Goal: Task Accomplishment & Management: Manage account settings

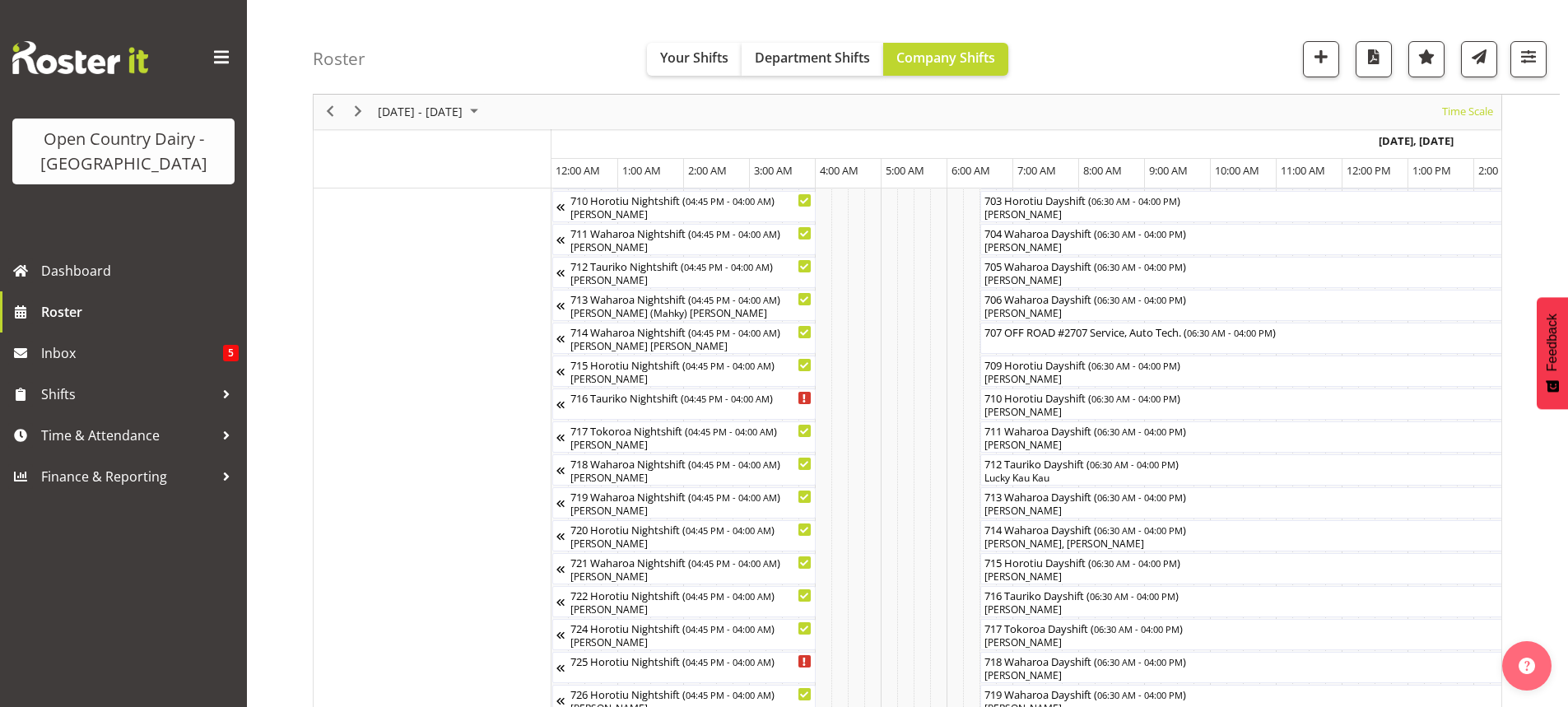
scroll to position [0, 823]
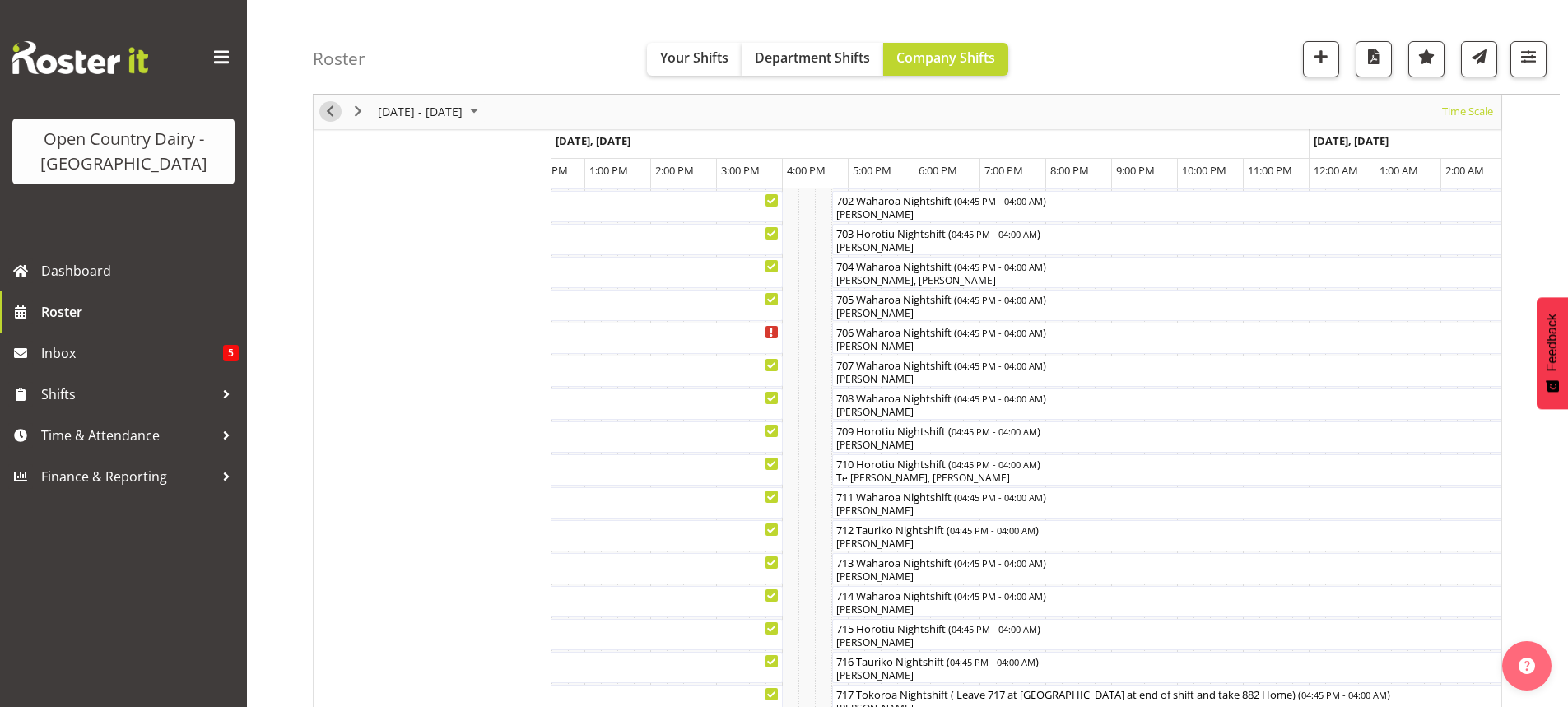
click at [327, 108] on span "Previous" at bounding box center [329, 112] width 20 height 21
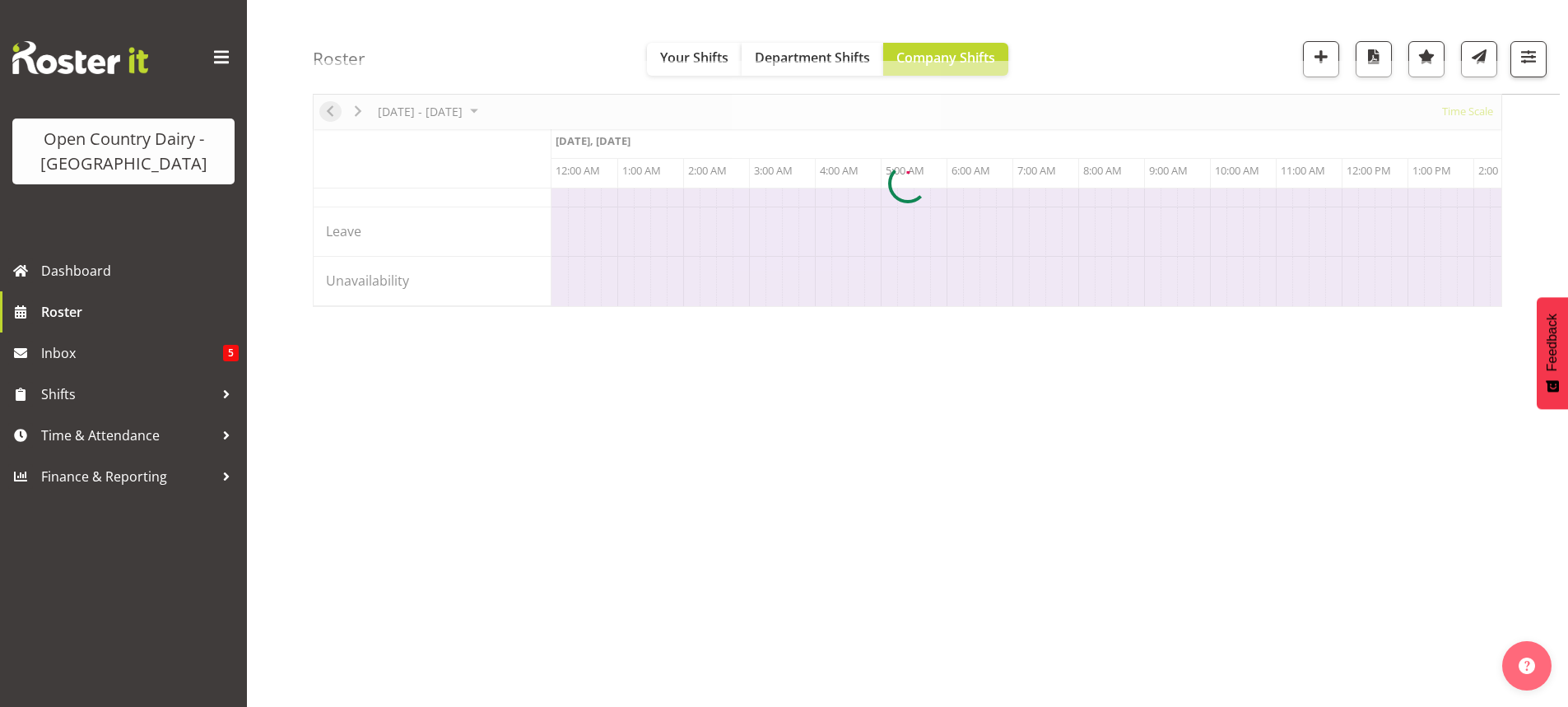
scroll to position [0, 7901]
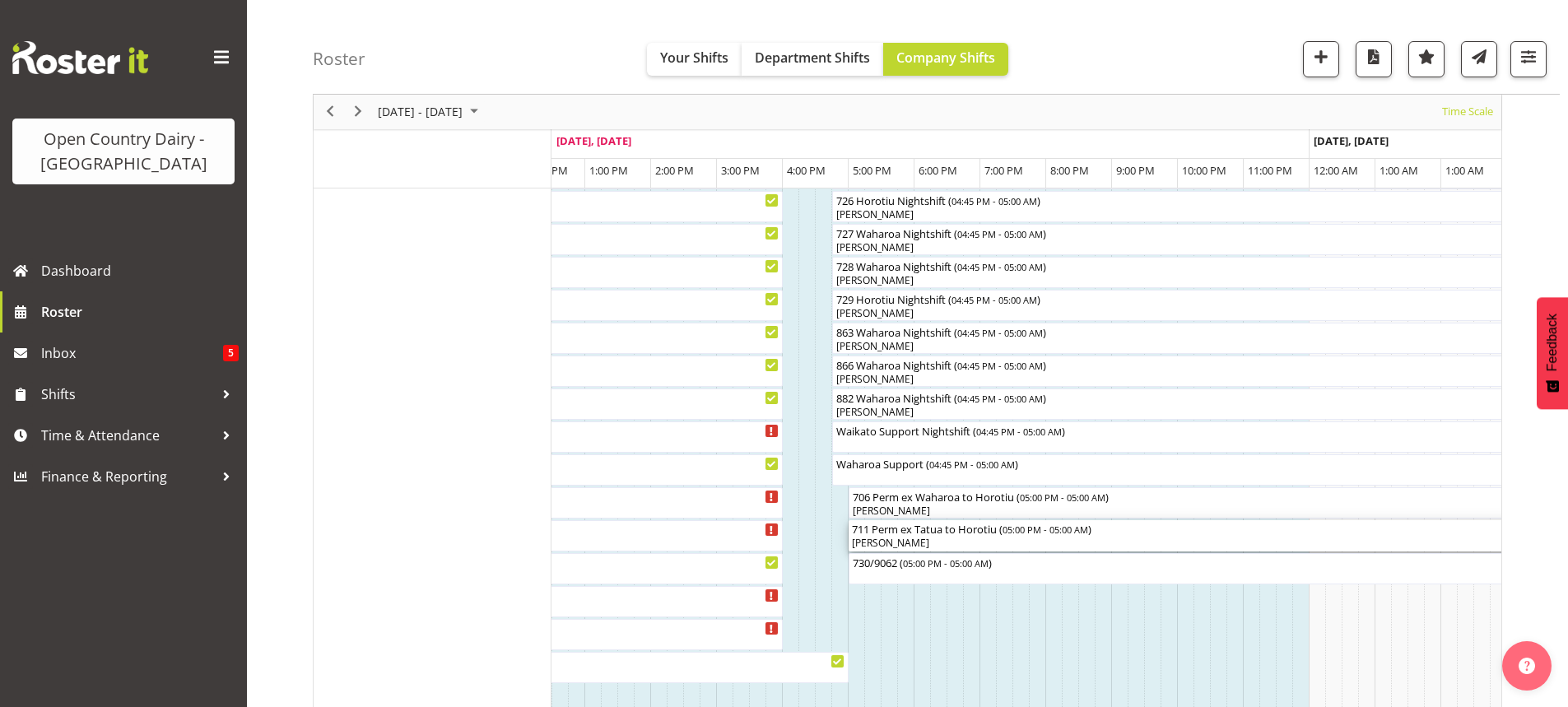
click at [936, 540] on div "[PERSON_NAME]" at bounding box center [1243, 544] width 783 height 15
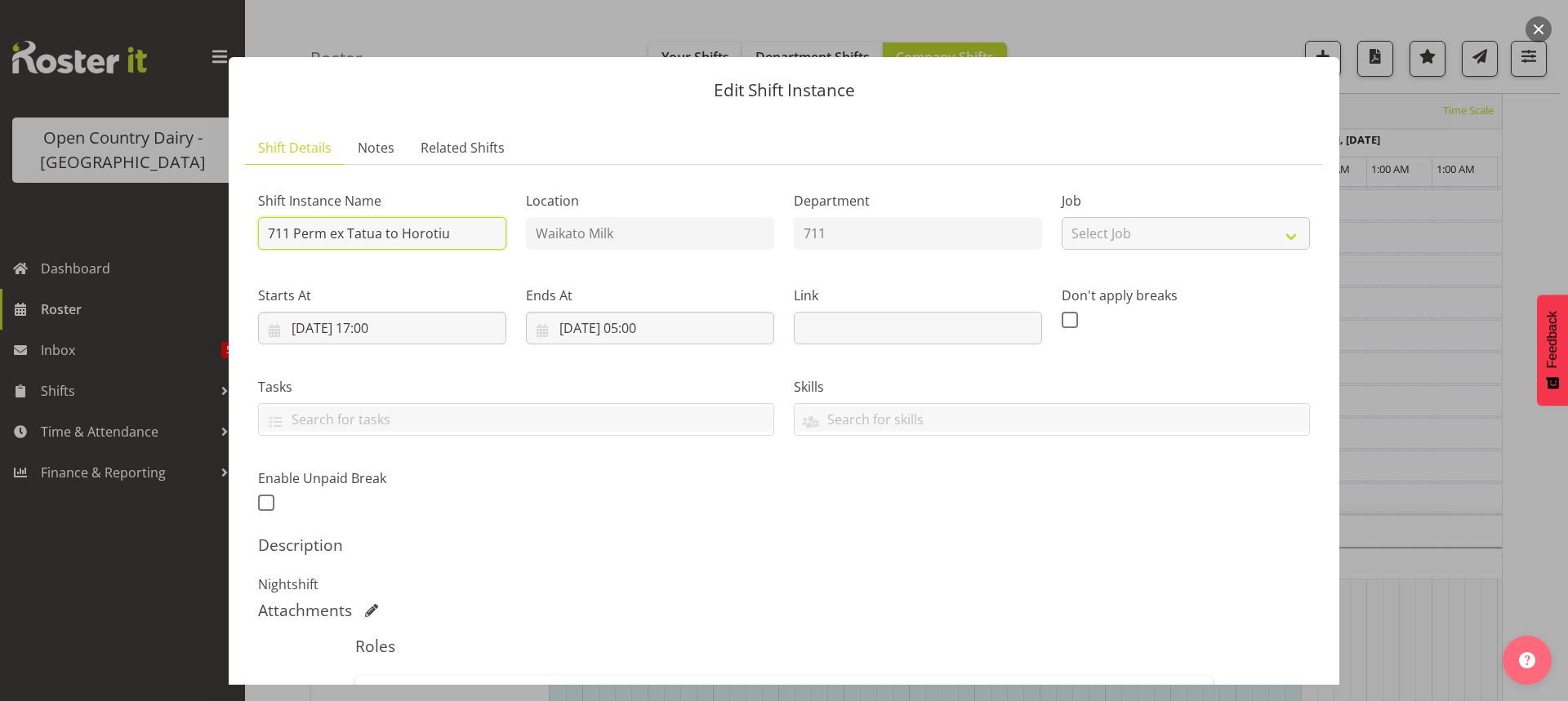
click at [477, 234] on input "711 Perm ex Tatua to Horotiu" at bounding box center [383, 233] width 248 height 32
type input "711 Waharoa Nightshift"
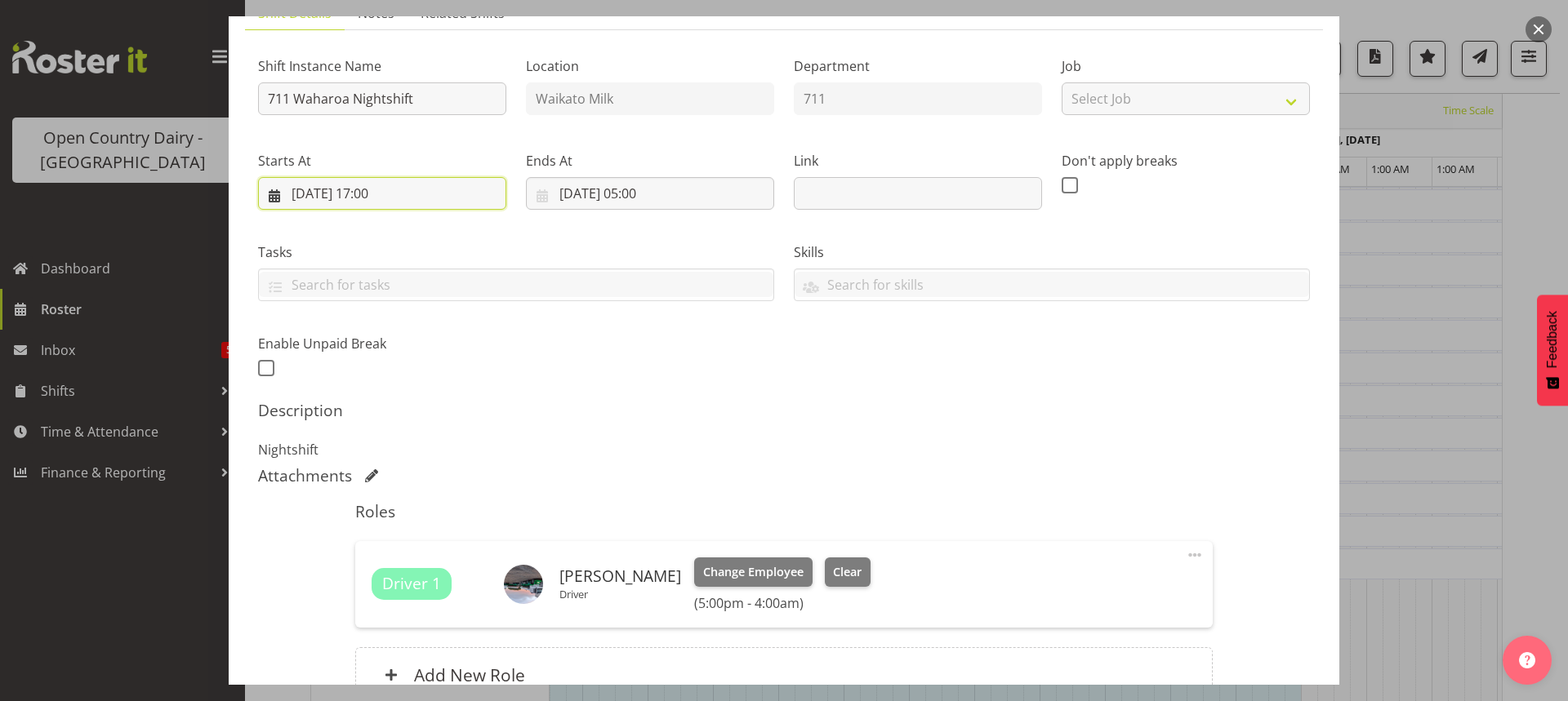
click at [384, 190] on input "[DATE] 17:00" at bounding box center [383, 193] width 248 height 32
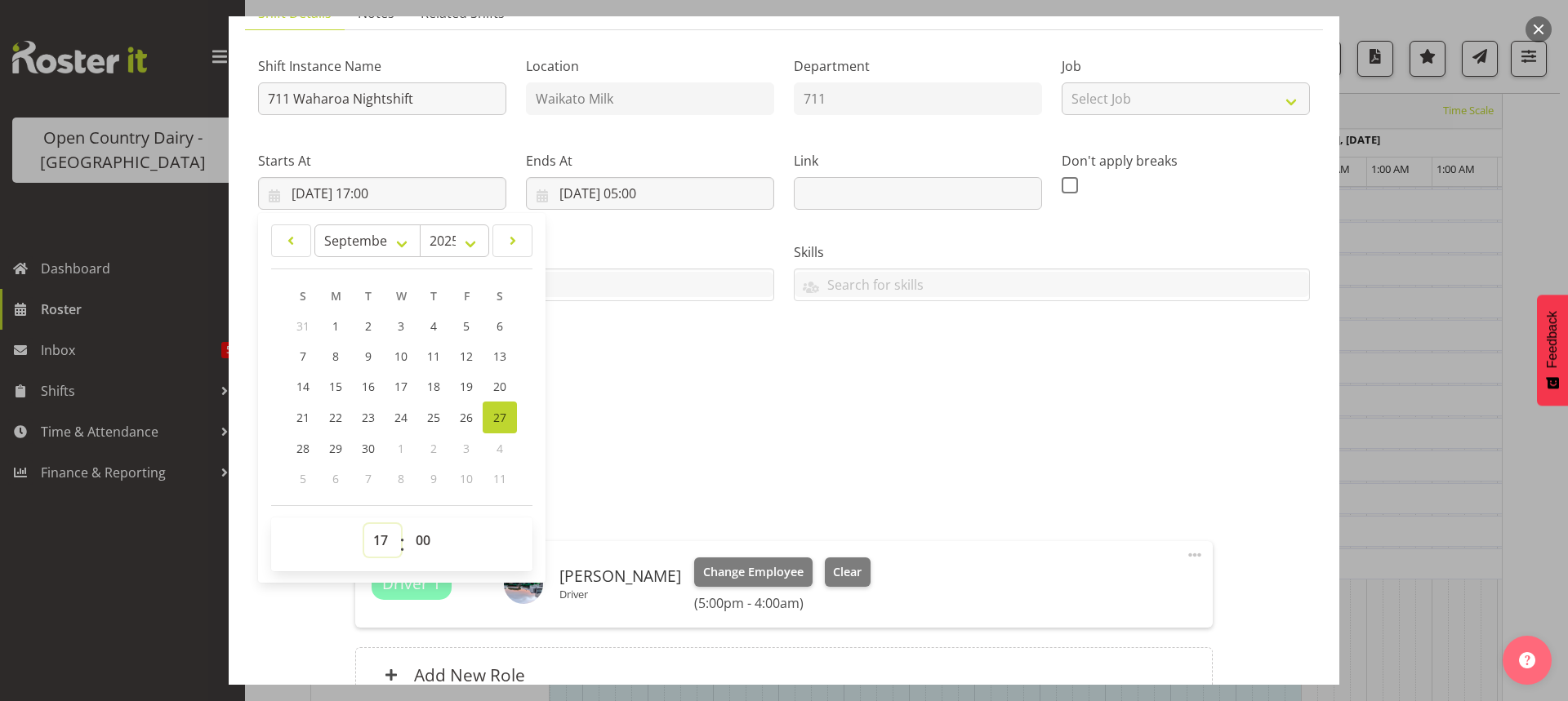
click at [379, 537] on select "00 01 02 03 04 05 06 07 08 09 10 11 12 13 14 15 16 17 18 19 20 21 22 23" at bounding box center [383, 540] width 37 height 32
select select "16"
click at [364, 524] on select "00 01 02 03 04 05 06 07 08 09 10 11 12 13 14 15 16 17 18 19 20 21 22 23" at bounding box center [383, 540] width 37 height 32
type input "[DATE] 16:00"
click at [420, 539] on select "00 01 02 03 04 05 06 07 08 09 10 11 12 13 14 15 16 17 18 19 20 21 22 23 24 25 2…" at bounding box center [425, 540] width 37 height 32
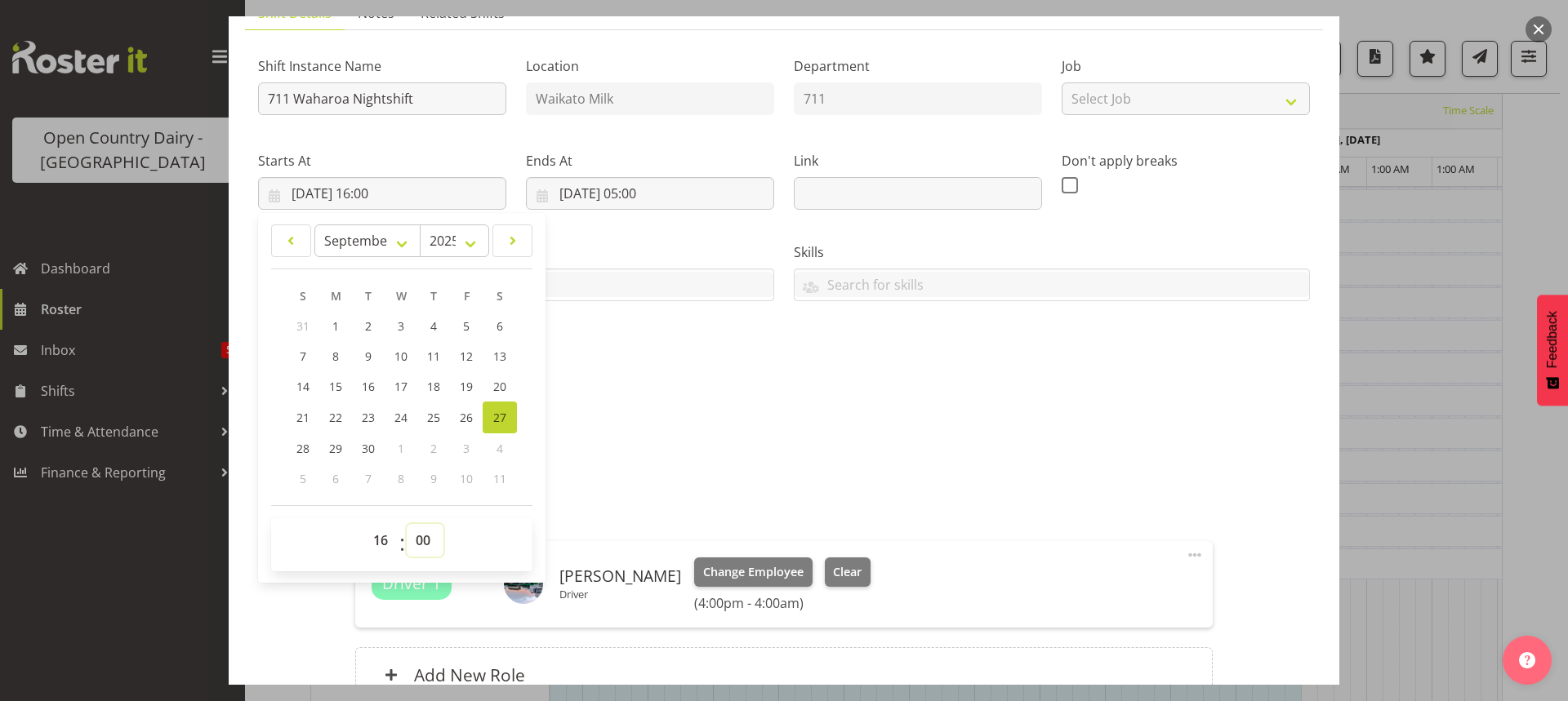
select select "45"
click at [407, 524] on select "00 01 02 03 04 05 06 07 08 09 10 11 12 13 14 15 16 17 18 19 20 21 22 23 24 25 2…" at bounding box center [425, 540] width 37 height 32
type input "[DATE] 16:45"
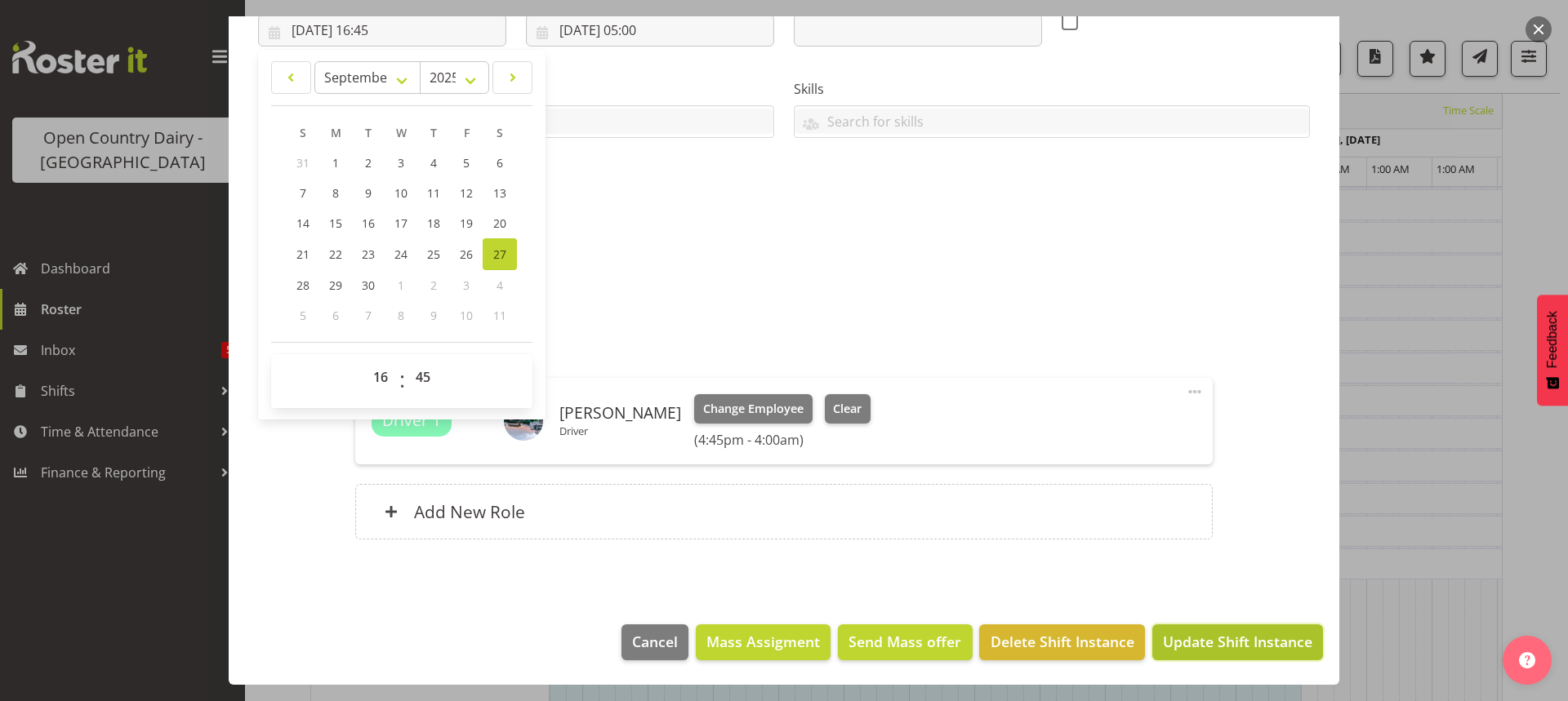
click at [1211, 639] on span "Update Shift Instance" at bounding box center [1237, 642] width 149 height 21
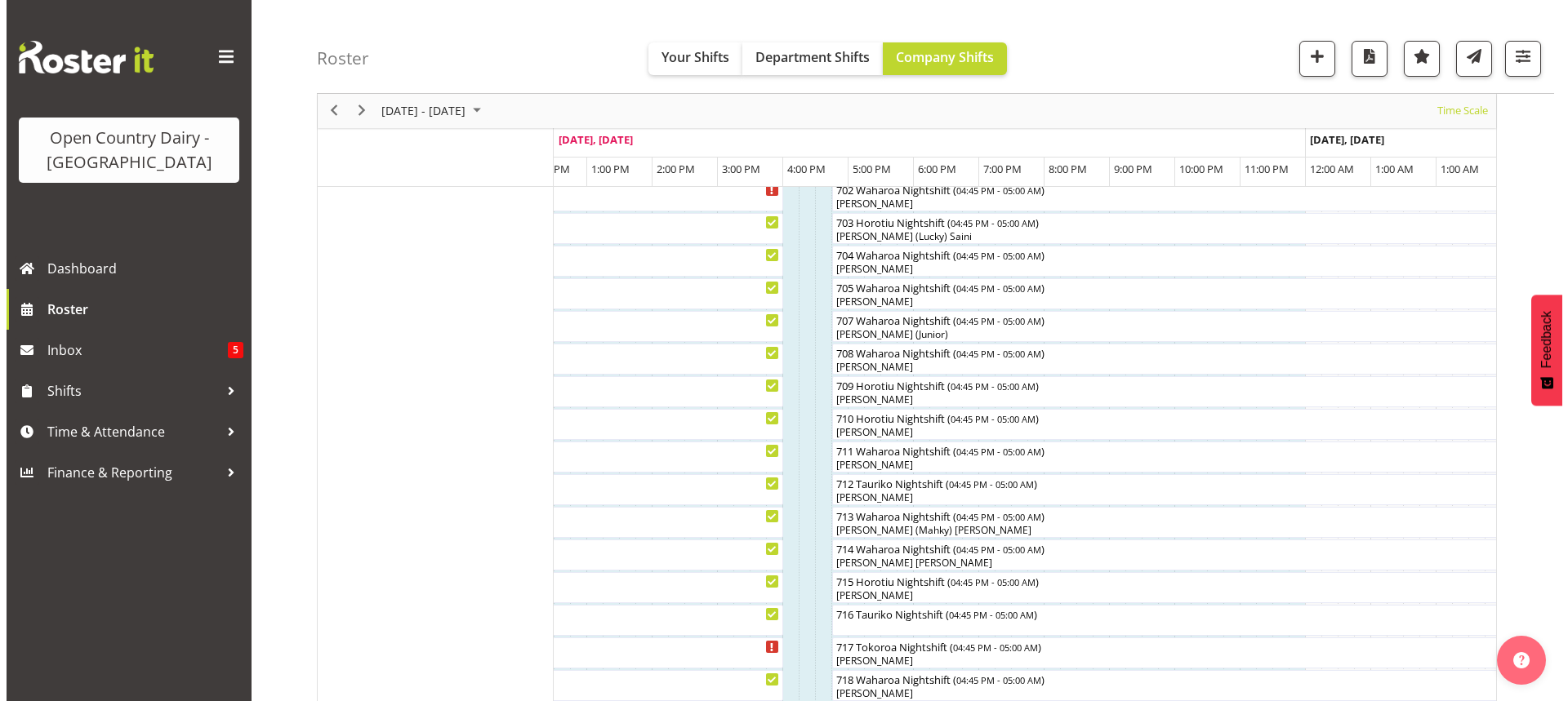
scroll to position [347, 0]
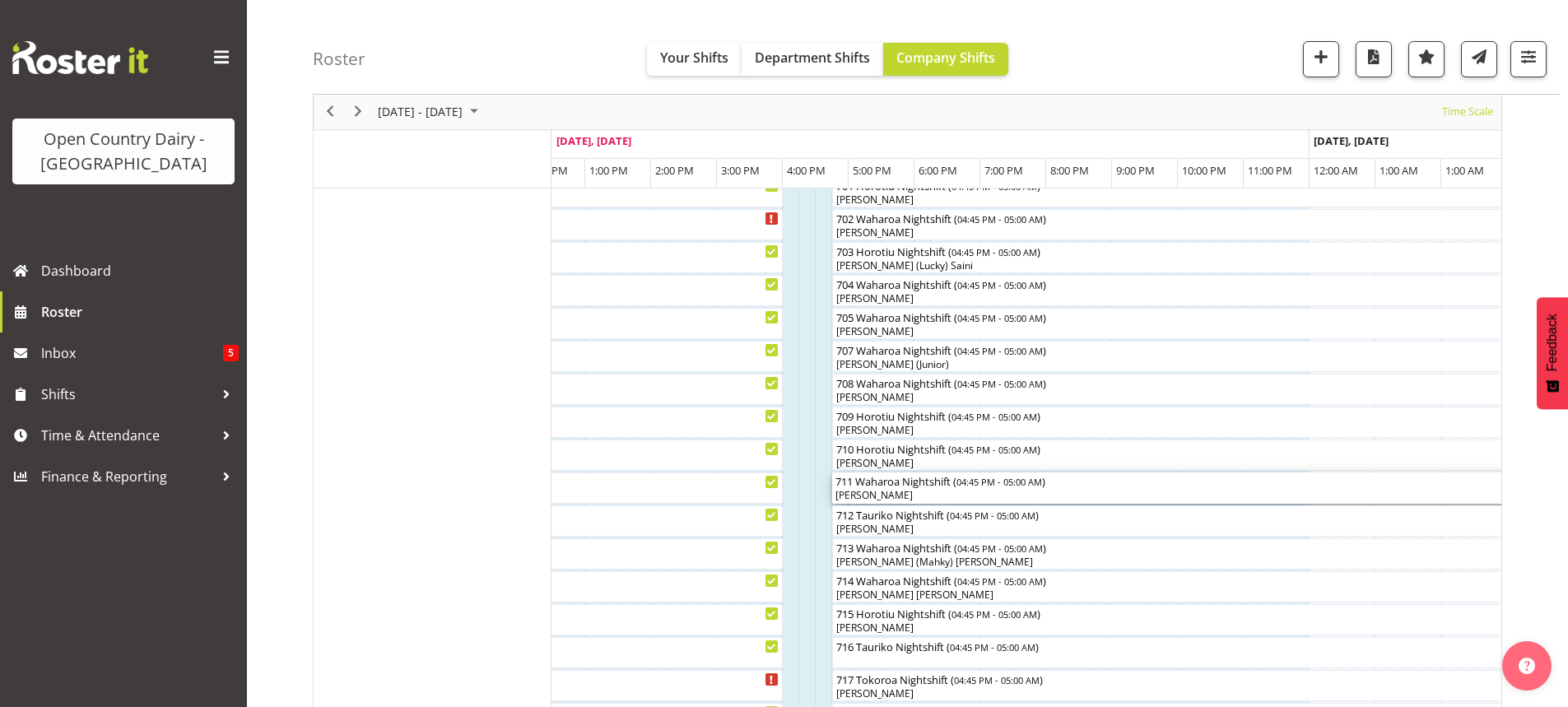
click at [936, 498] on div "[PERSON_NAME]" at bounding box center [1235, 496] width 800 height 15
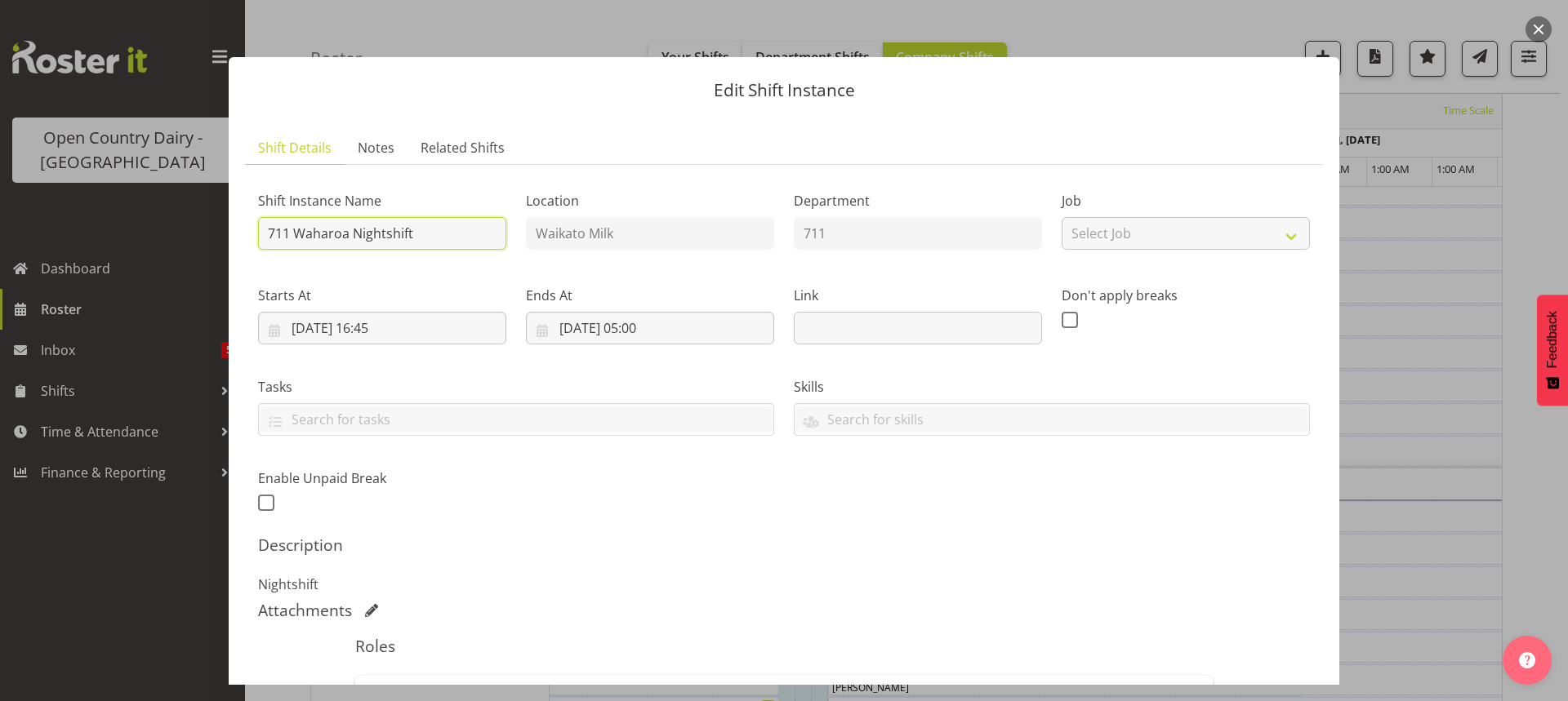
click at [429, 229] on input "711 Waharoa Nightshift" at bounding box center [383, 233] width 248 height 32
type input "711 Perm Tatua to Horotiu"
click at [392, 328] on input "[DATE] 16:45" at bounding box center [383, 328] width 248 height 32
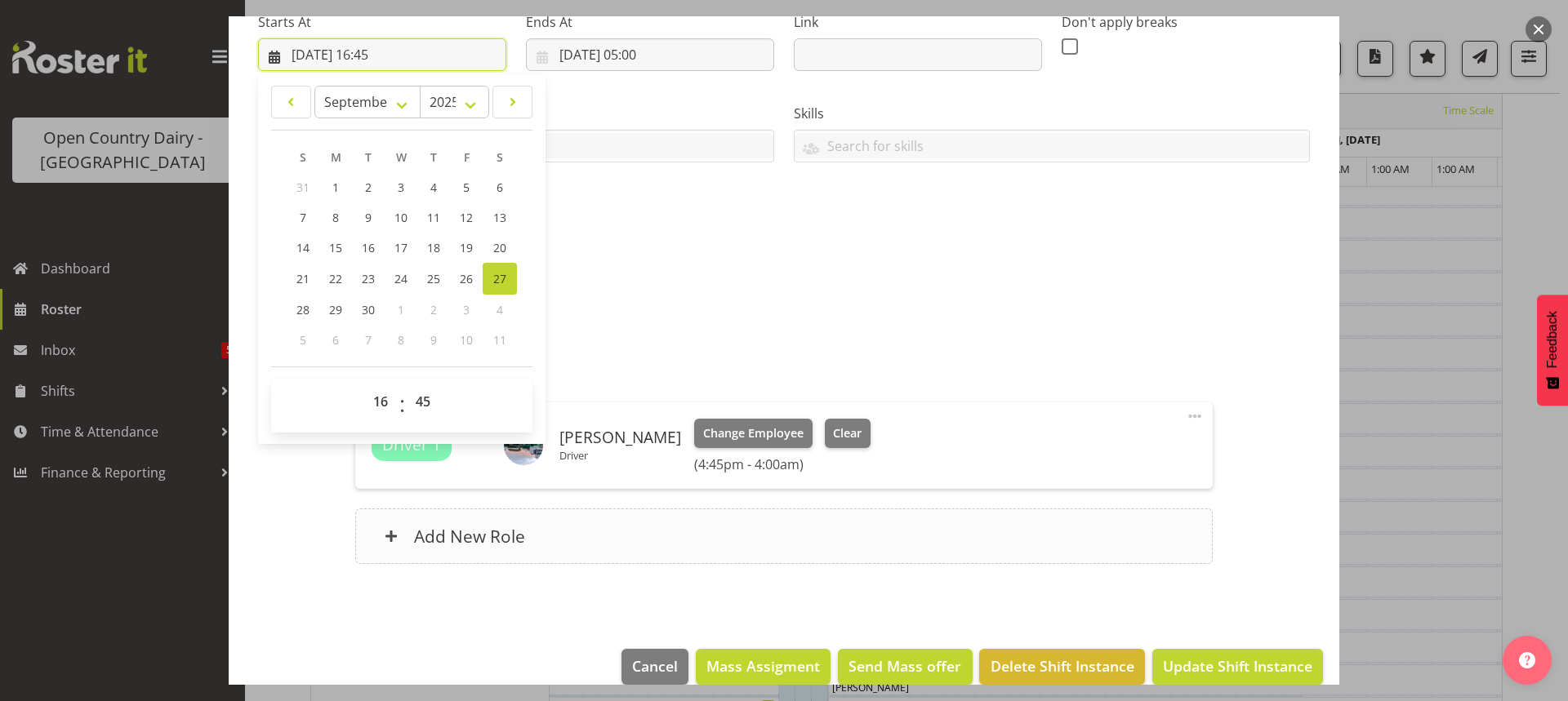
scroll to position [298, 0]
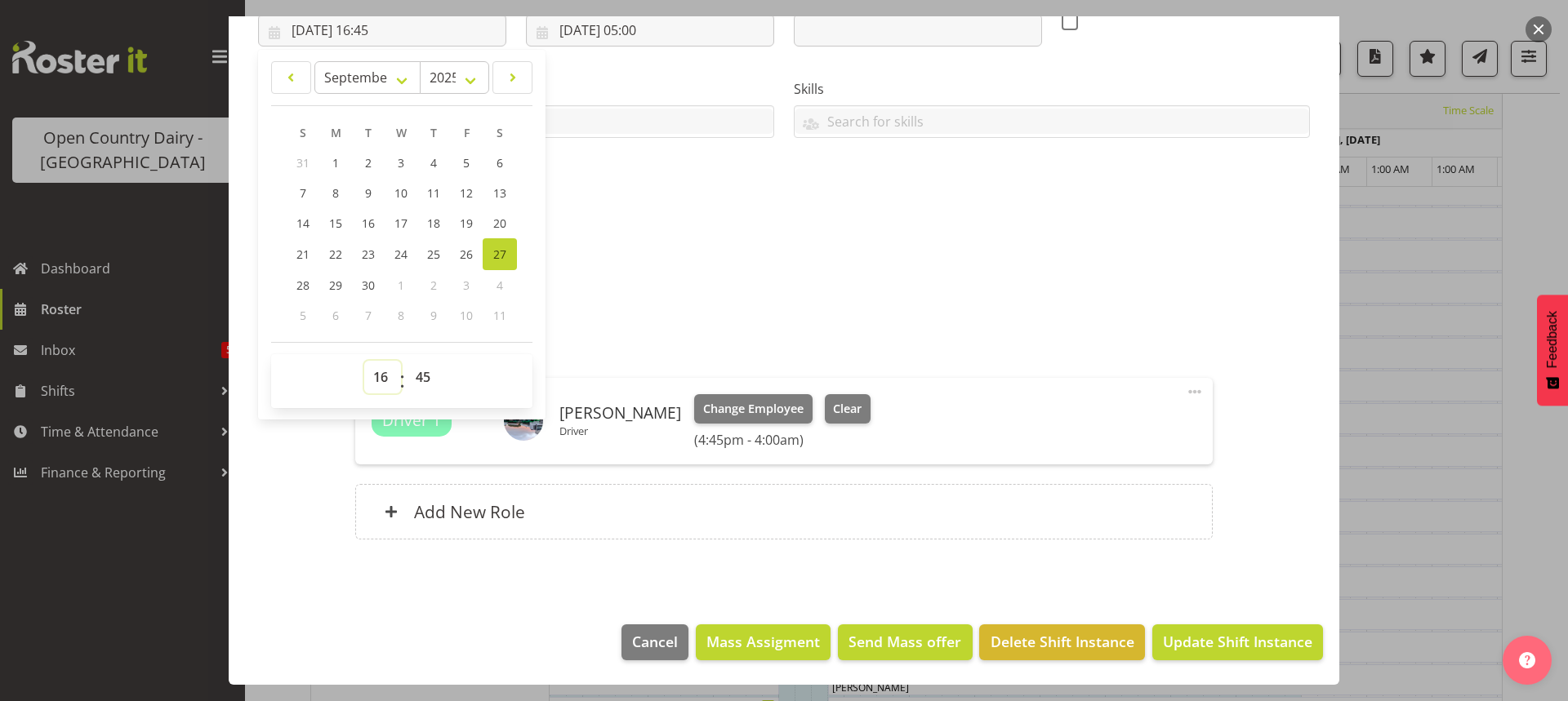
click at [376, 377] on select "00 01 02 03 04 05 06 07 08 09 10 11 12 13 14 15 16 17 18 19 20 21 22 23" at bounding box center [383, 377] width 37 height 32
select select "17"
click at [364, 361] on select "00 01 02 03 04 05 06 07 08 09 10 11 12 13 14 15 16 17 18 19 20 21 22 23" at bounding box center [383, 377] width 37 height 32
type input "[DATE] 17:45"
drag, startPoint x: 423, startPoint y: 380, endPoint x: 424, endPoint y: 363, distance: 17.0
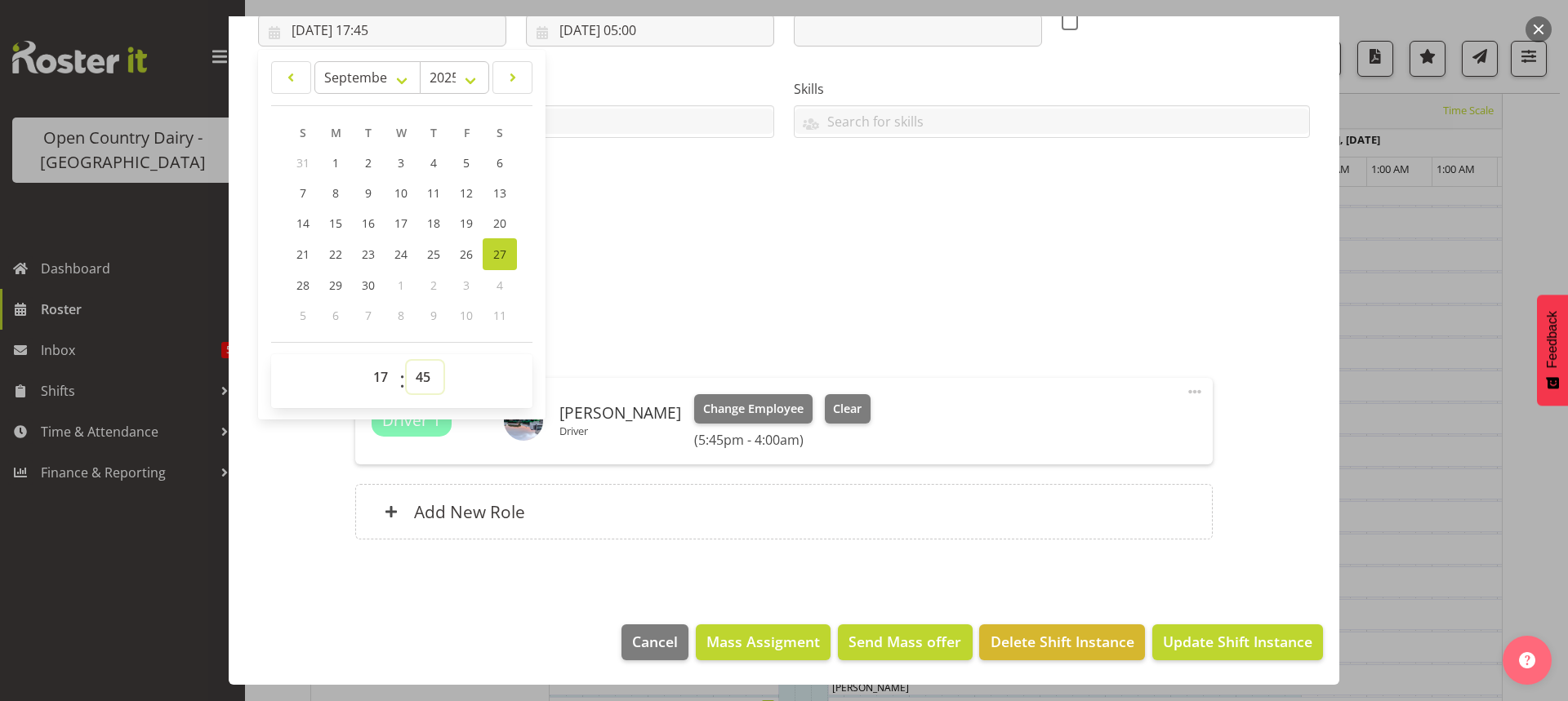
click at [424, 375] on select "00 01 02 03 04 05 06 07 08 09 10 11 12 13 14 15 16 17 18 19 20 21 22 23 24 25 2…" at bounding box center [425, 377] width 37 height 32
select select "0"
click at [407, 361] on select "00 01 02 03 04 05 06 07 08 09 10 11 12 13 14 15 16 17 18 19 20 21 22 23 24 25 2…" at bounding box center [425, 377] width 37 height 32
type input "[DATE] 17:00"
click at [1252, 640] on span "Update Shift Instance" at bounding box center [1237, 642] width 149 height 21
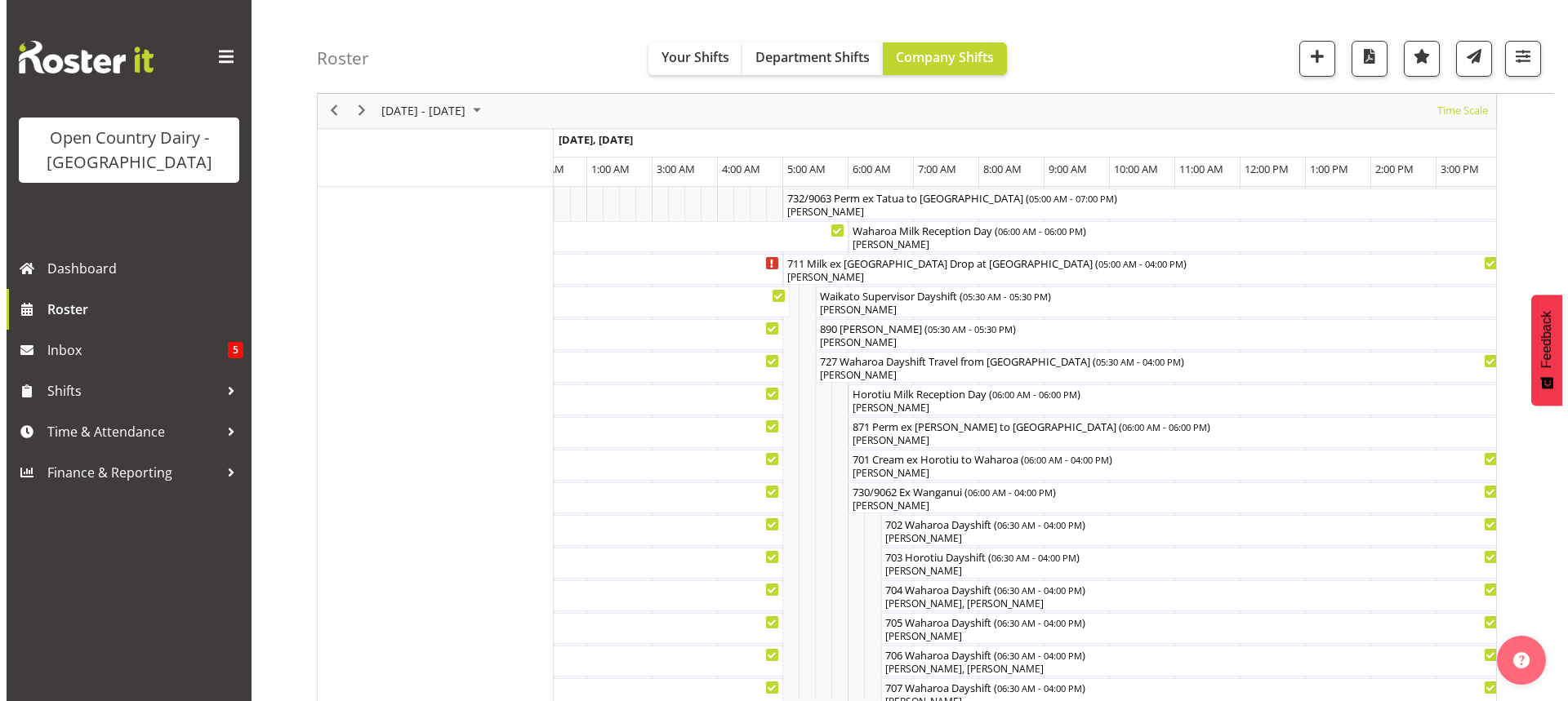
scroll to position [153, 0]
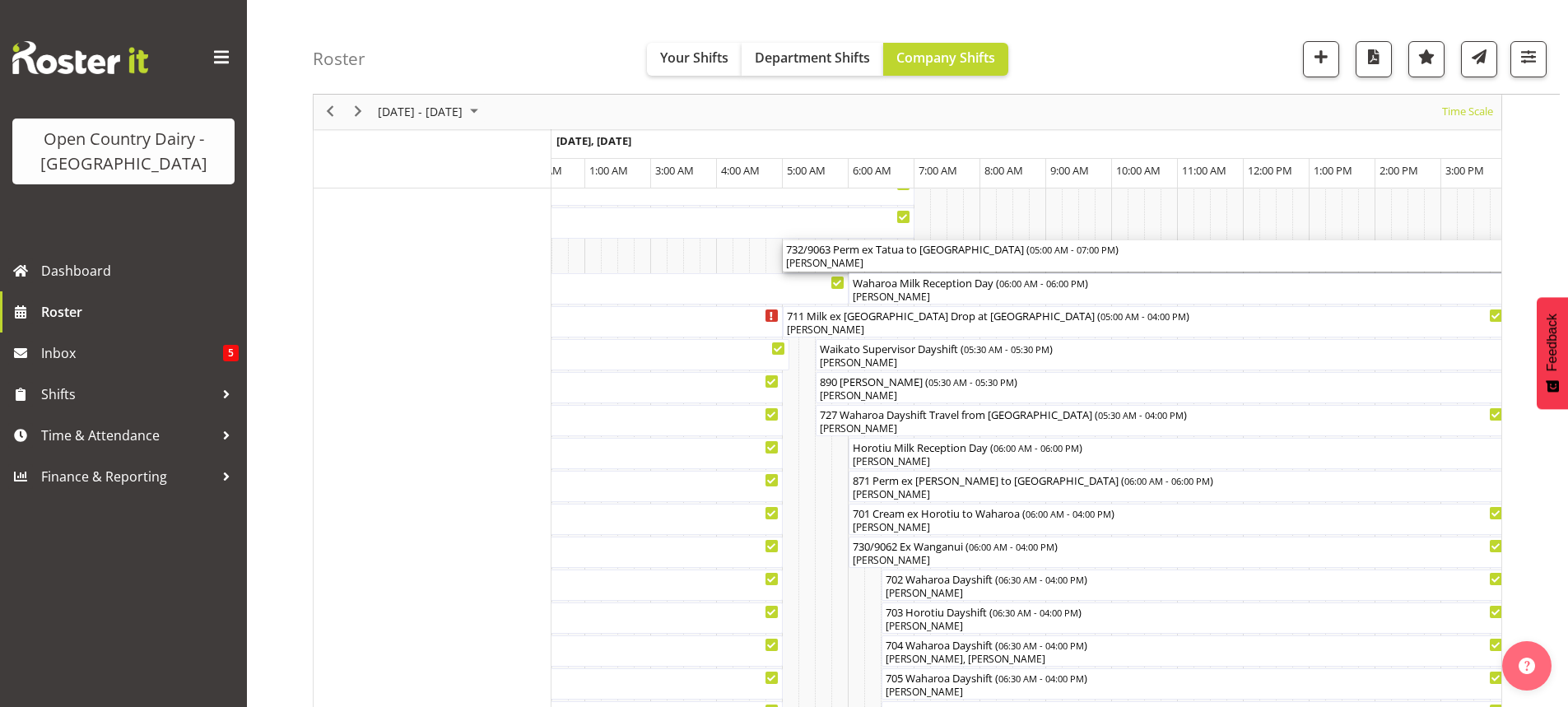
click at [917, 258] on div "[PERSON_NAME]" at bounding box center [1243, 263] width 915 height 15
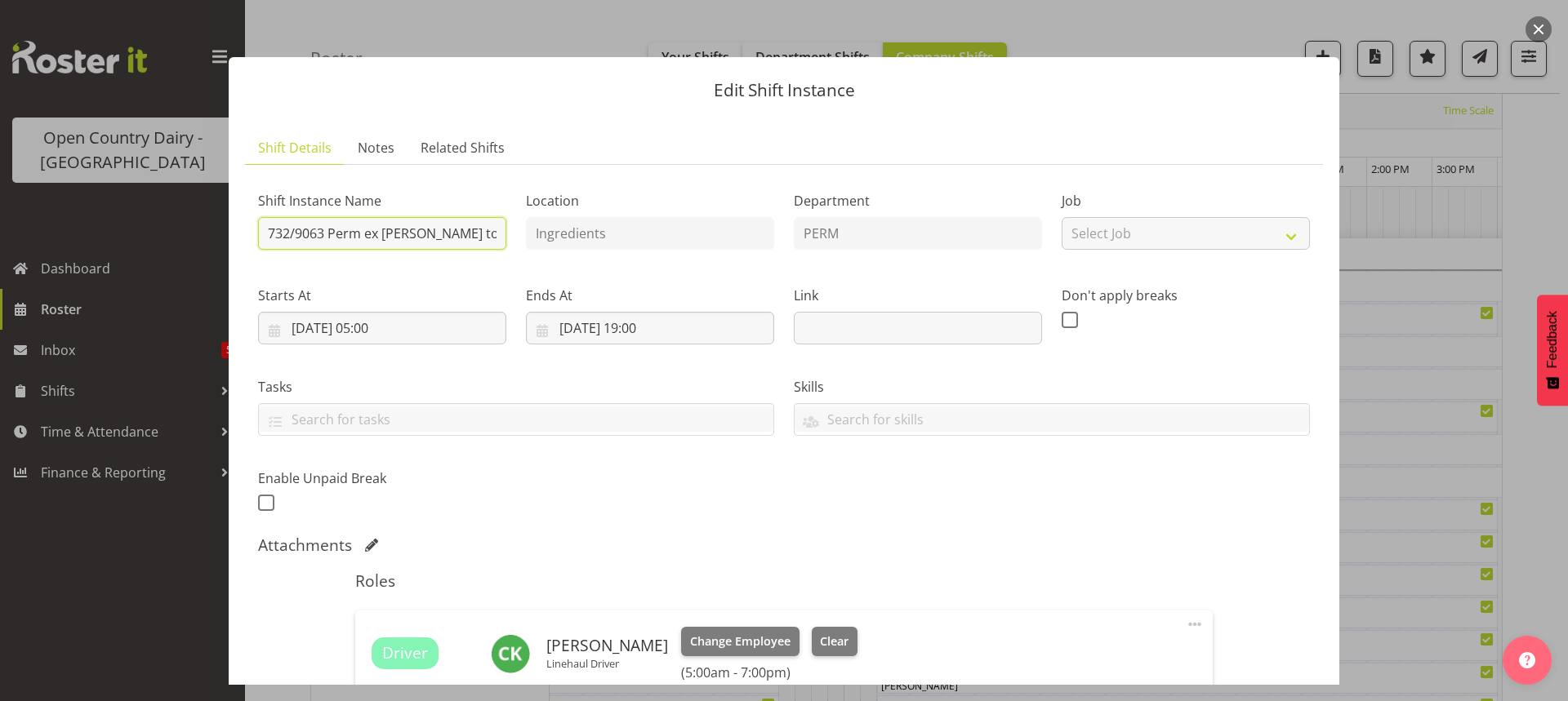
click at [489, 232] on input "732/9063 Perm ex [PERSON_NAME] to [GEOGRAPHIC_DATA]" at bounding box center [383, 233] width 248 height 32
click at [483, 232] on input "732/9063 Perm ex Tatua to Wangui" at bounding box center [383, 233] width 248 height 32
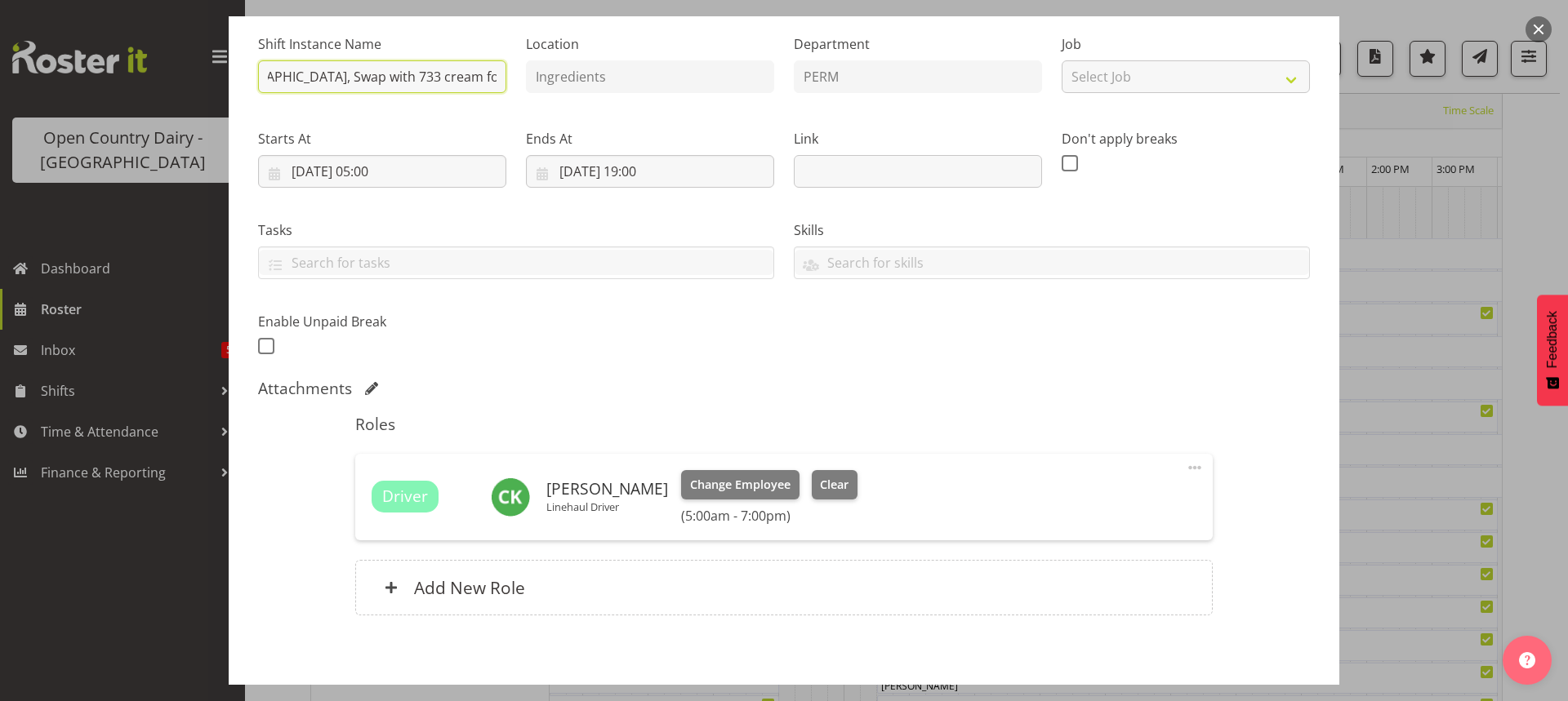
scroll to position [232, 0]
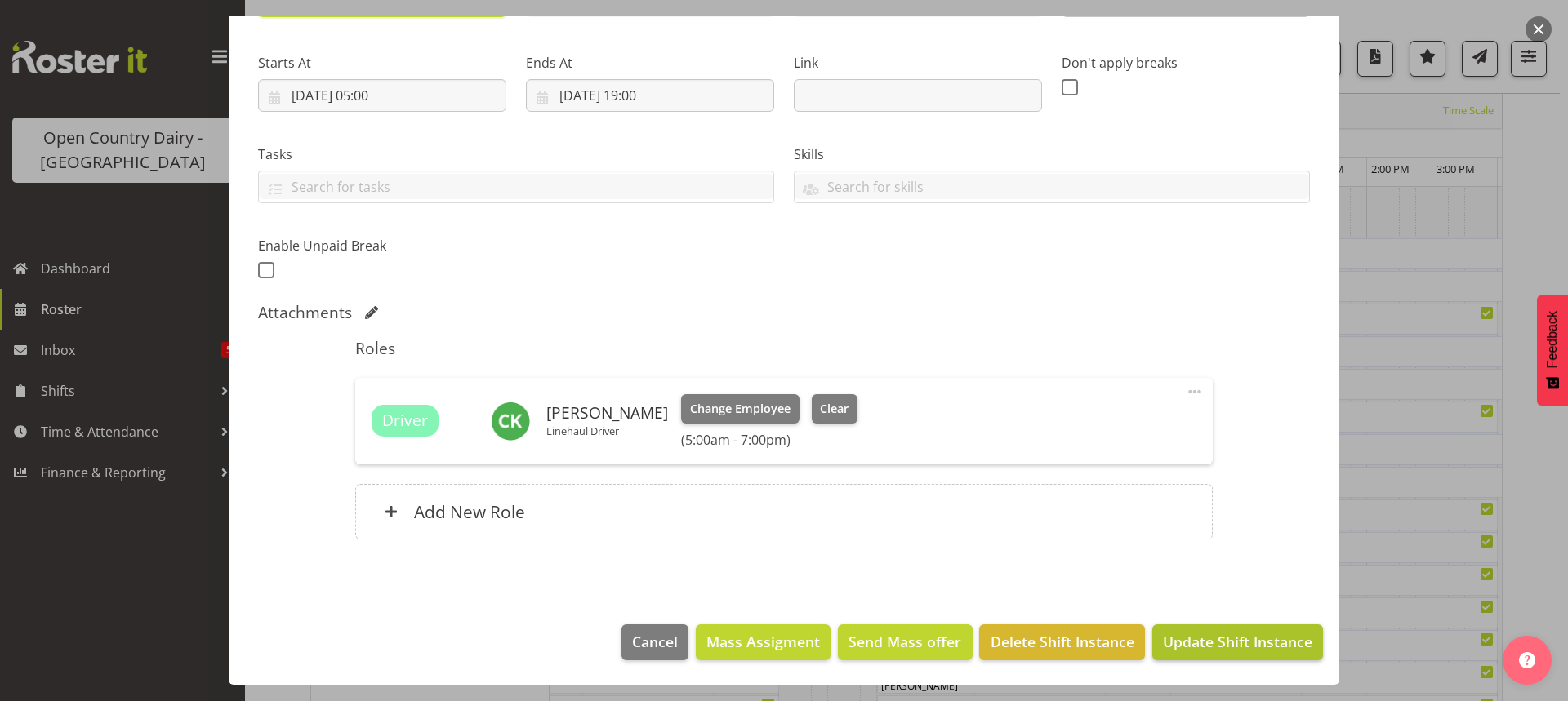
type input "732/9063 Perm ex Tatua to [GEOGRAPHIC_DATA], Swap with 733 cream for Waharoa"
click at [1210, 638] on span "Update Shift Instance" at bounding box center [1237, 642] width 149 height 21
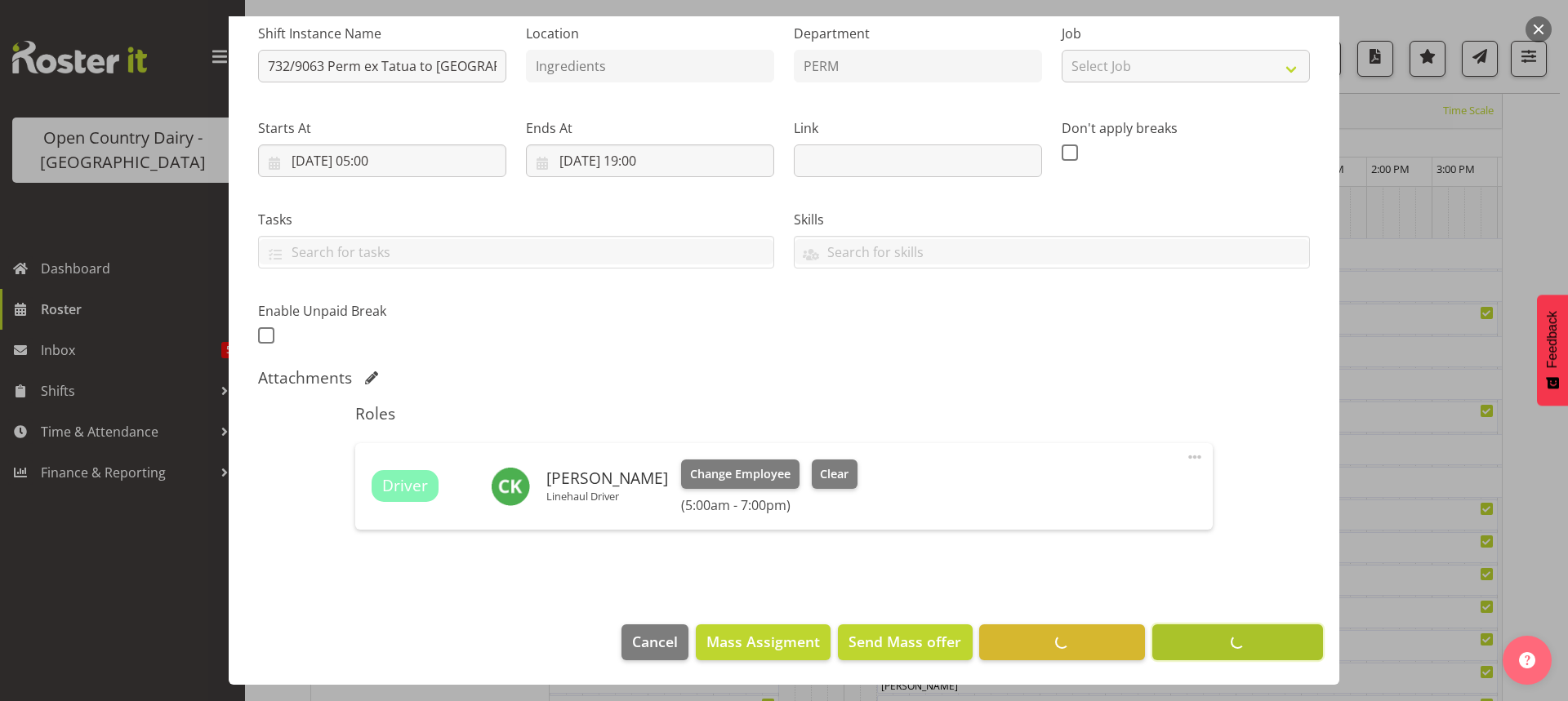
scroll to position [102, 0]
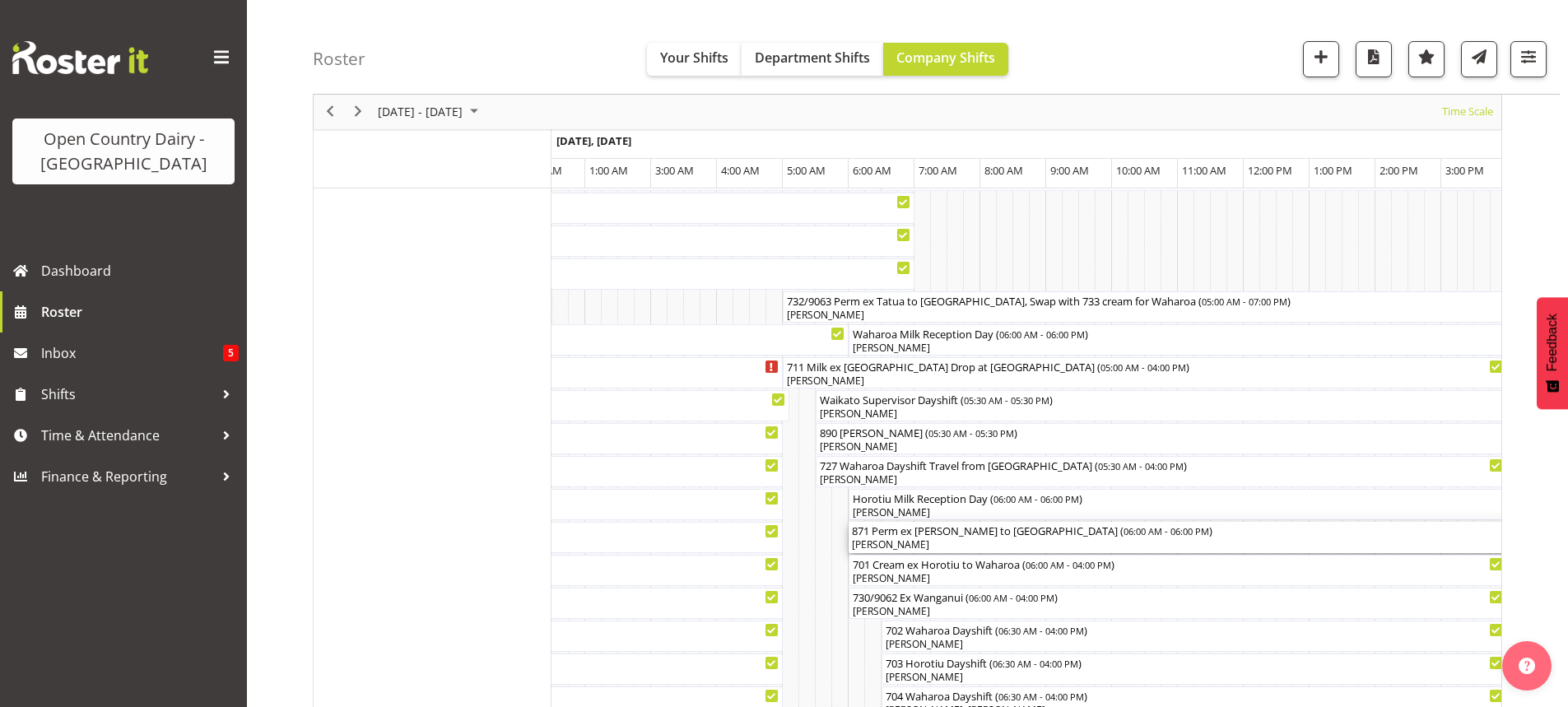
click at [1012, 531] on div "871 Perm ex [PERSON_NAME] to [GEOGRAPHIC_DATA] ( 06:00 AM - 06:00 PM )" at bounding box center [1243, 530] width 783 height 17
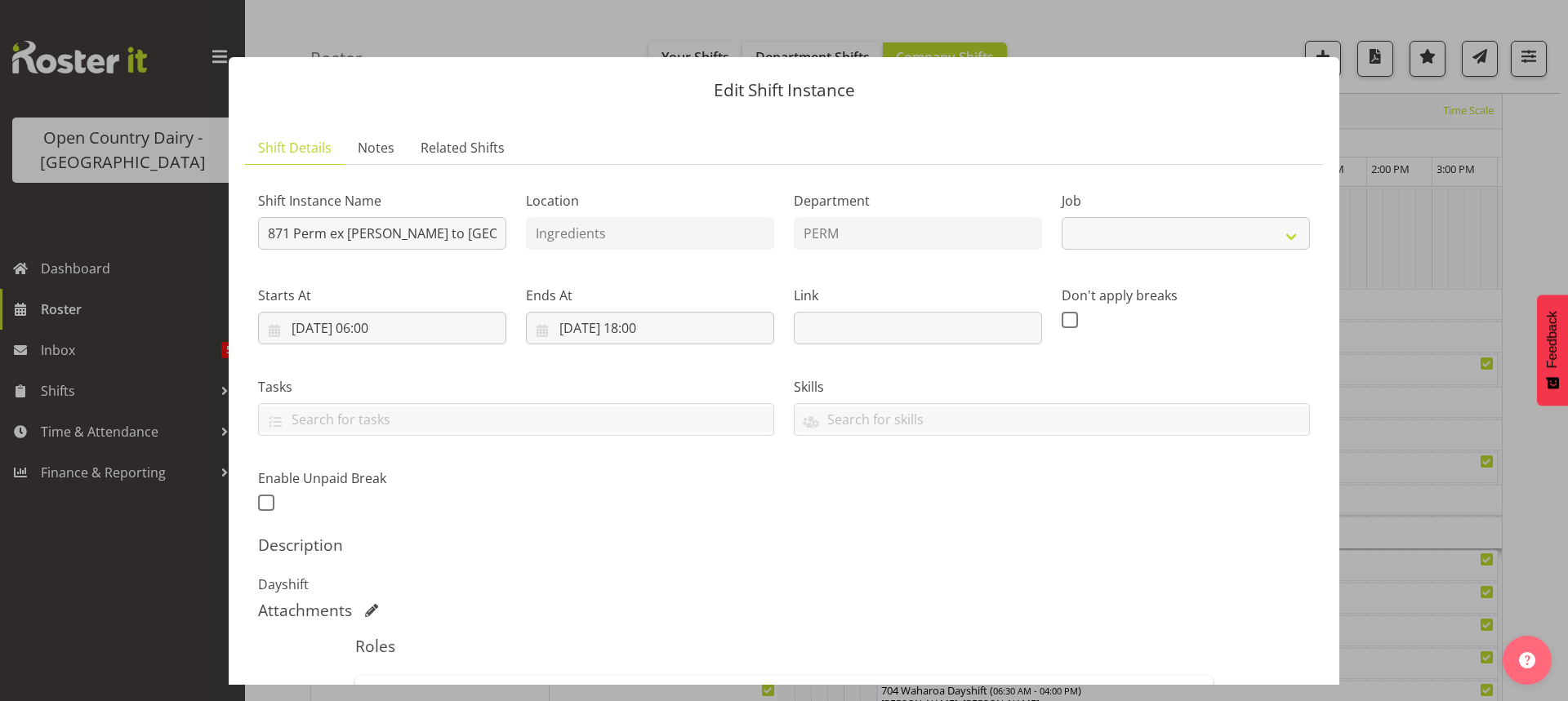
select select "9052"
click at [463, 232] on input "871 Perm ex [PERSON_NAME] to [GEOGRAPHIC_DATA]" at bounding box center [383, 233] width 248 height 32
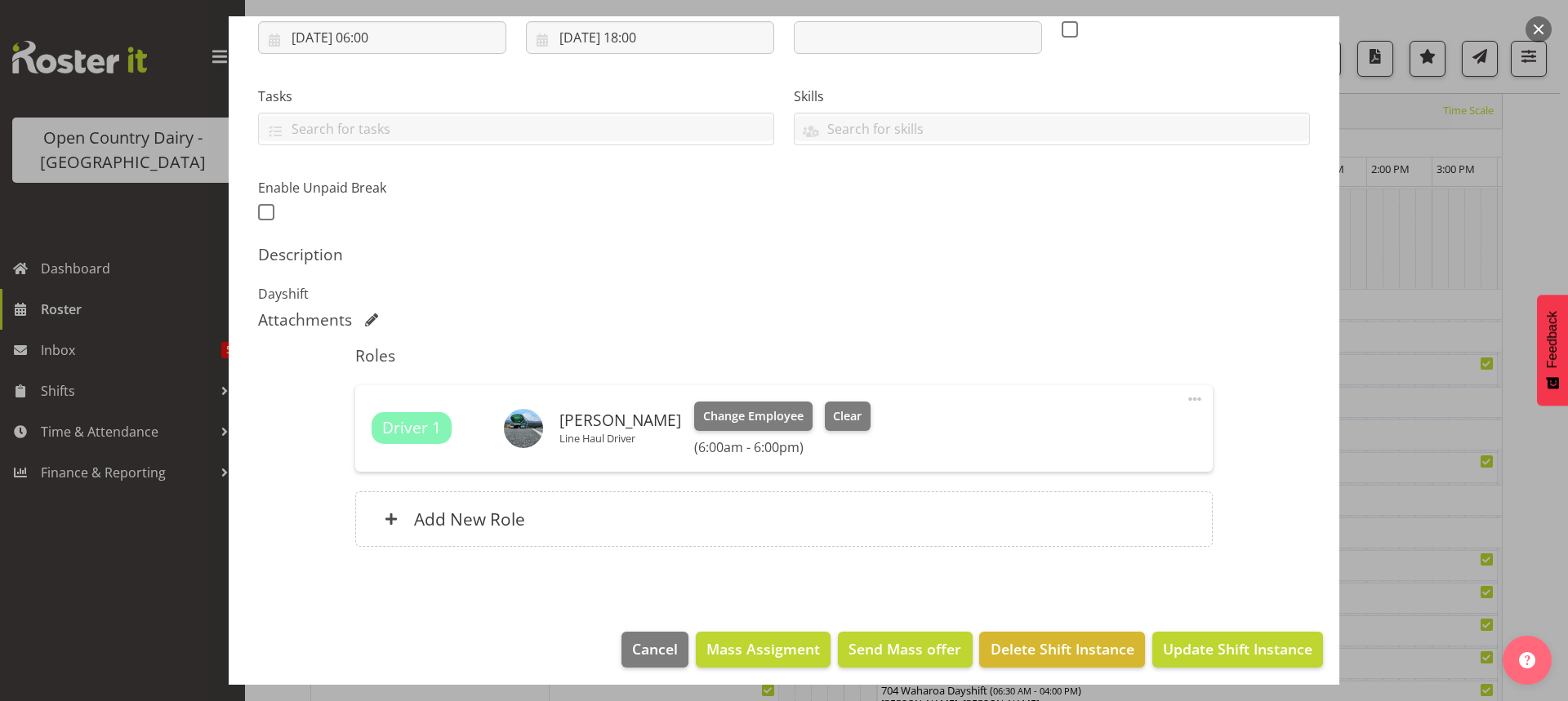
scroll to position [298, 0]
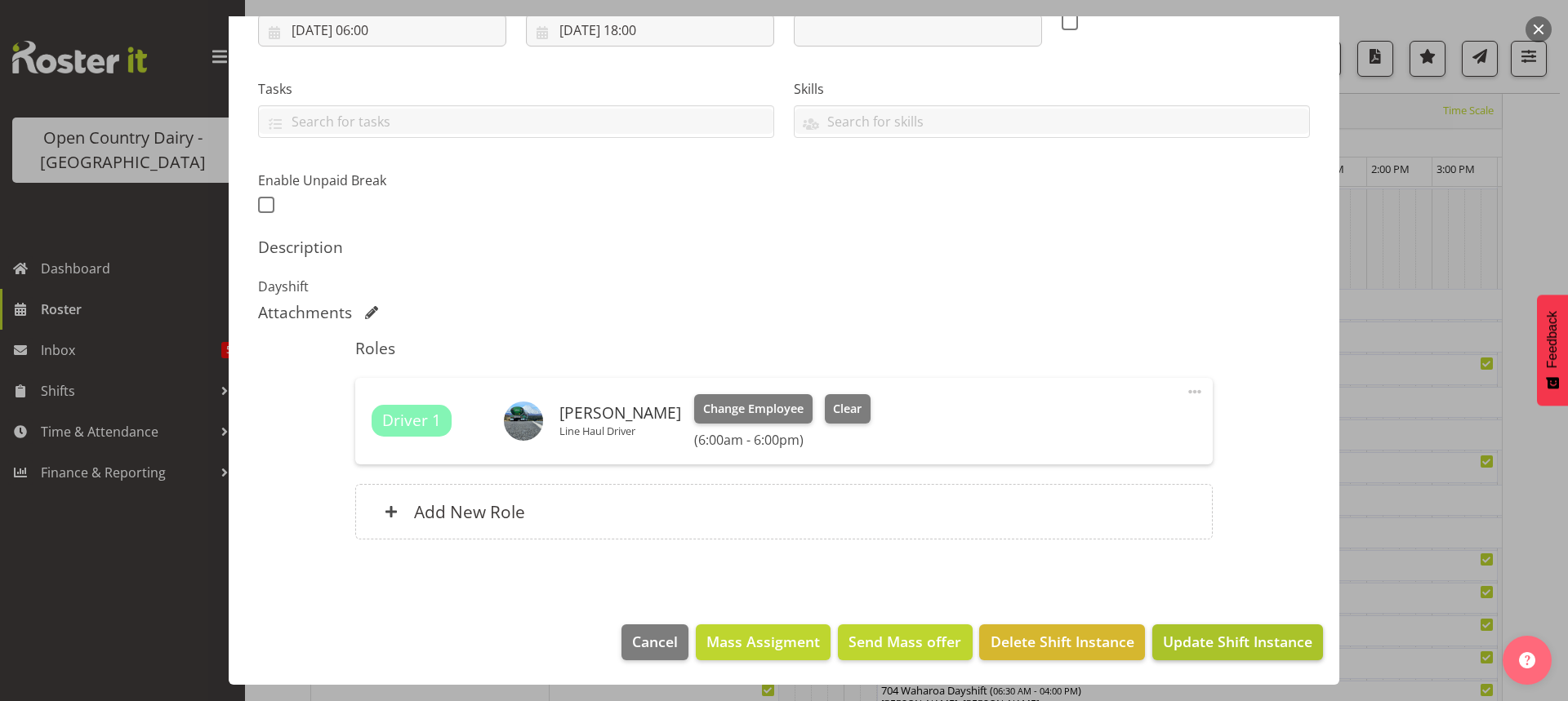
type input "871 Perm ex [PERSON_NAME] to Wanganui, Backload milk to Waharoa"
click at [1198, 642] on span "Update Shift Instance" at bounding box center [1237, 642] width 149 height 21
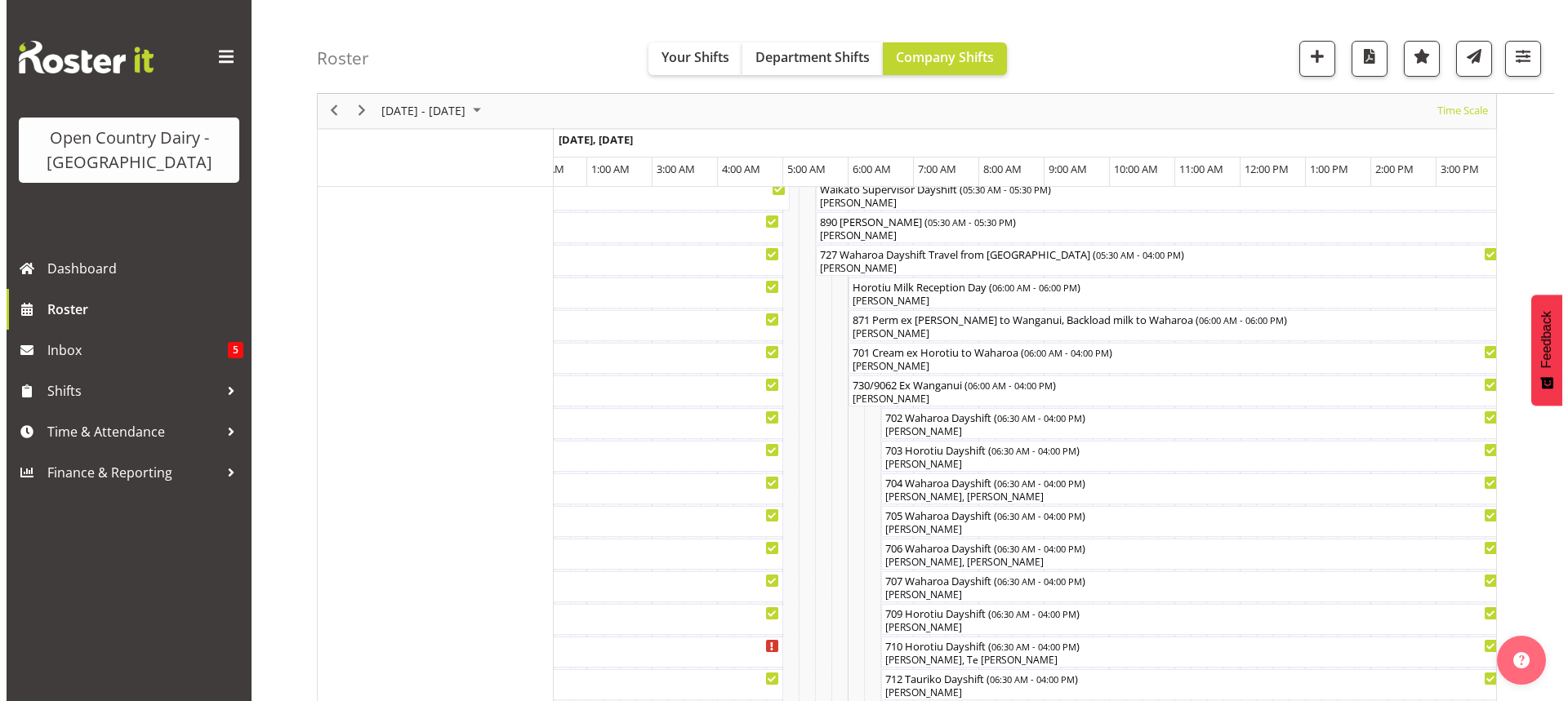
scroll to position [316, 0]
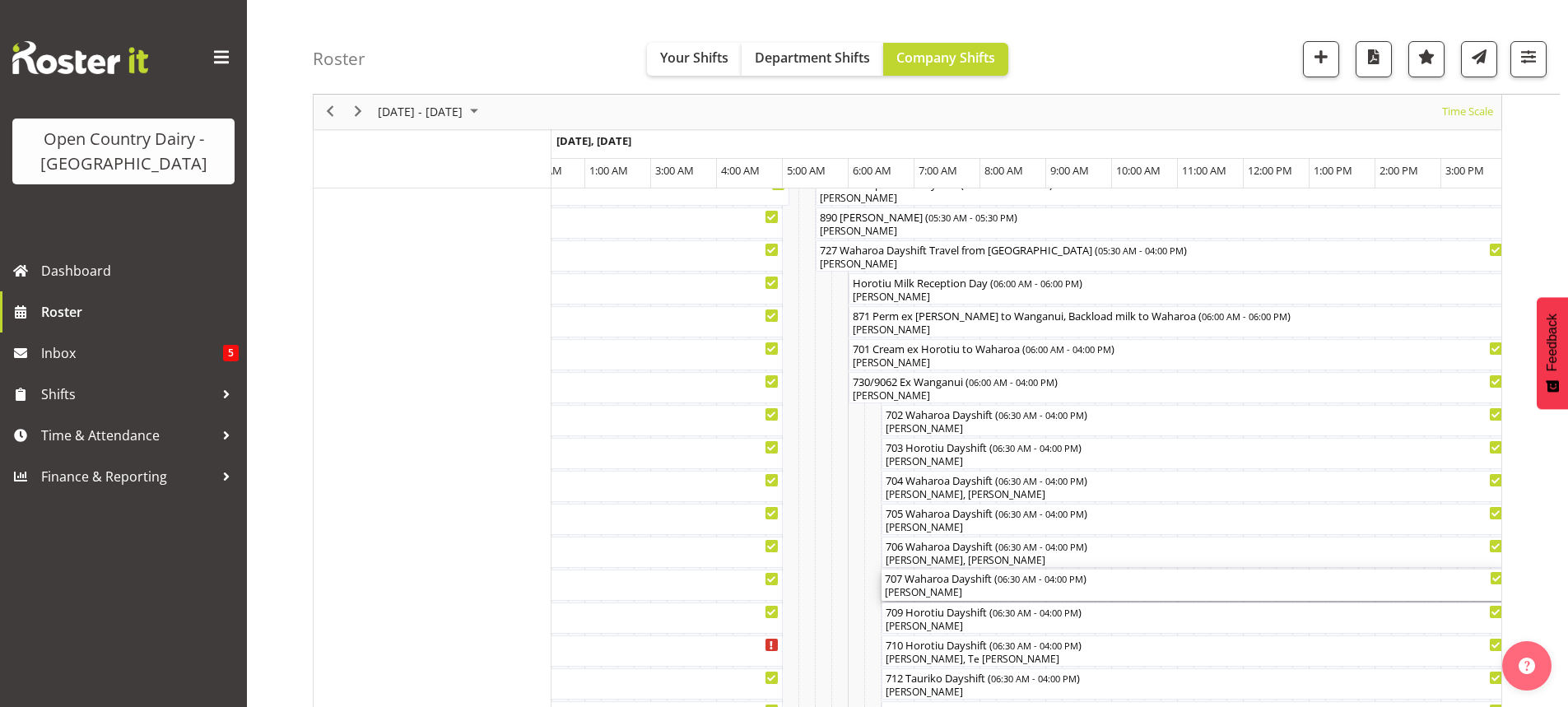
click at [945, 587] on div "[PERSON_NAME]" at bounding box center [1194, 593] width 619 height 15
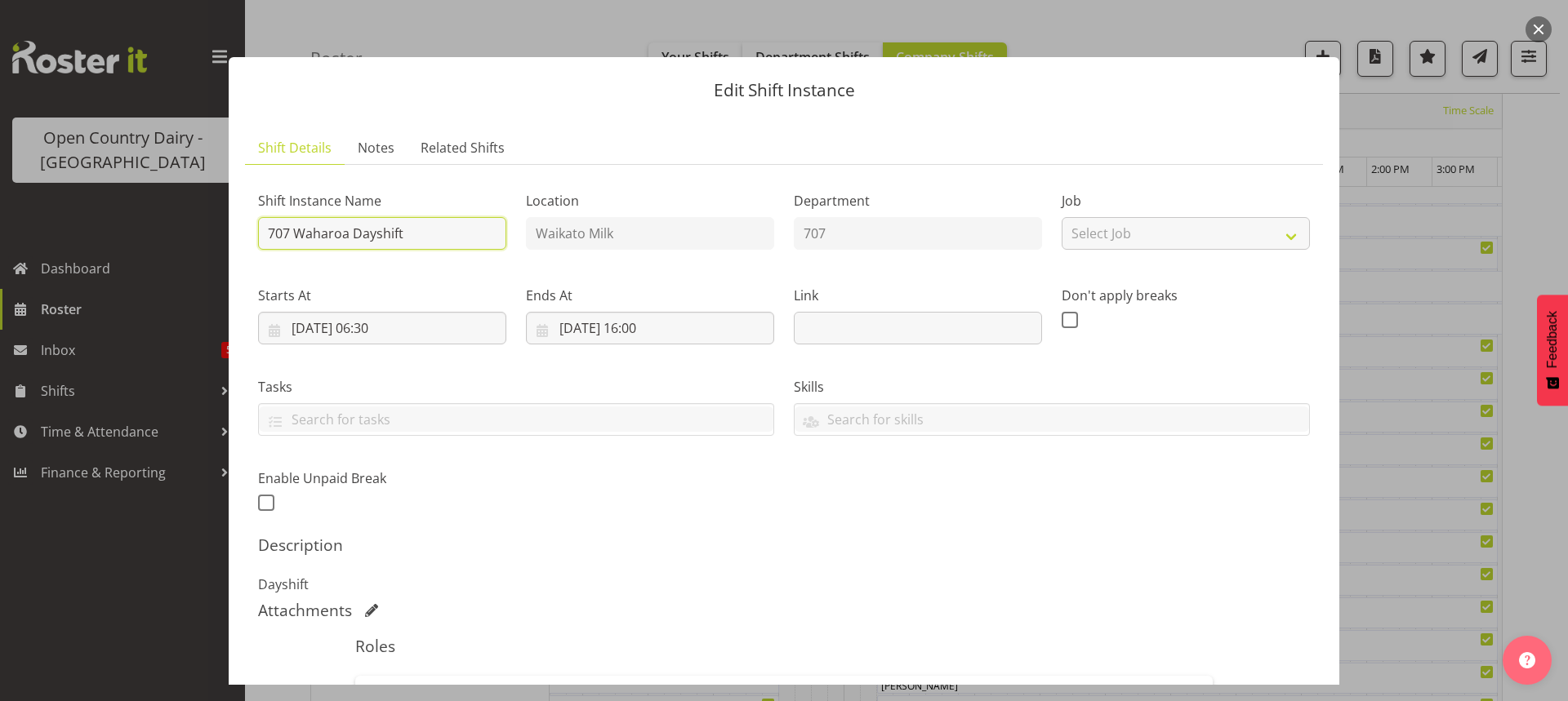
click at [432, 233] on input "707 Waharoa Dayshift" at bounding box center [383, 233] width 248 height 32
type input "707 Perm ex Waharoa to Horotiu"
click at [387, 323] on input "[DATE] 06:30" at bounding box center [383, 328] width 248 height 32
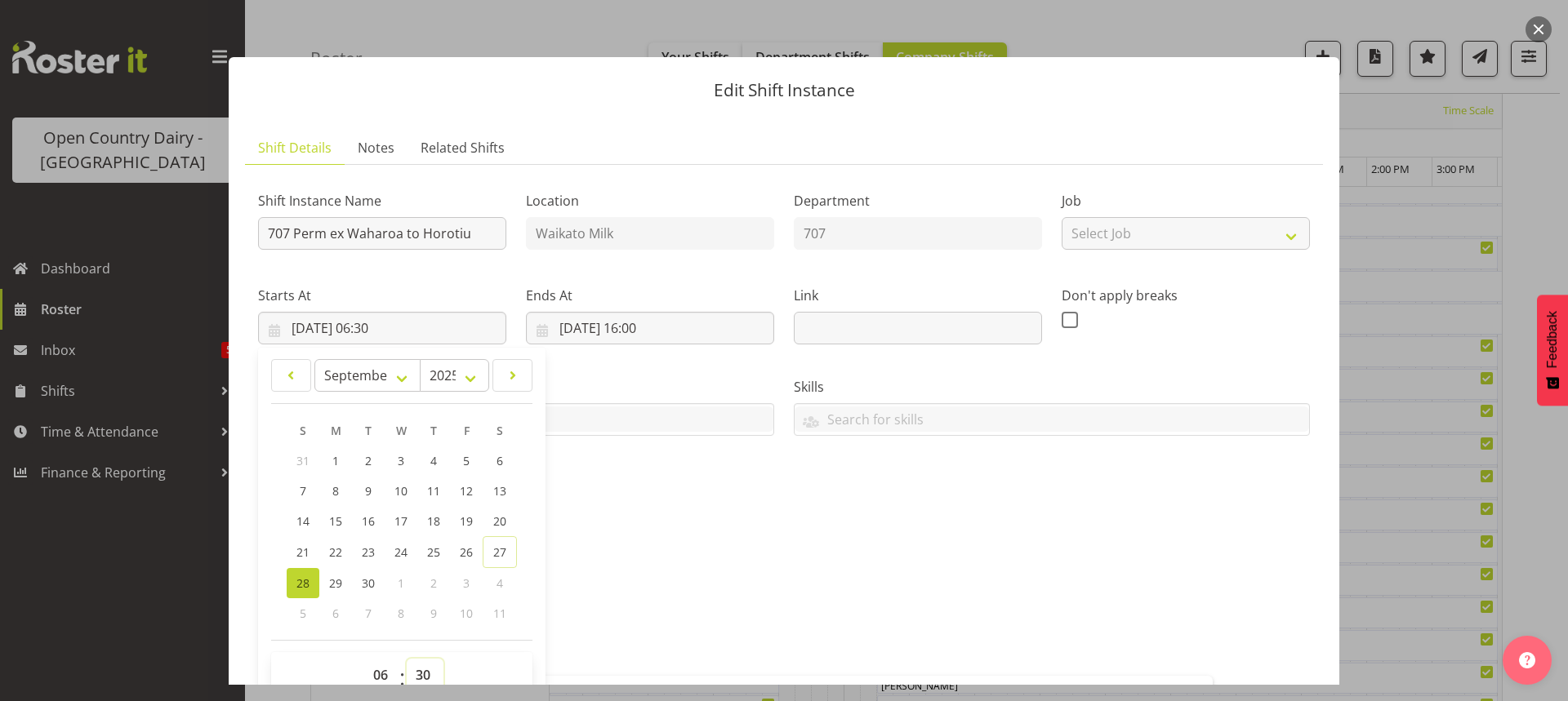
scroll to position [6, 0]
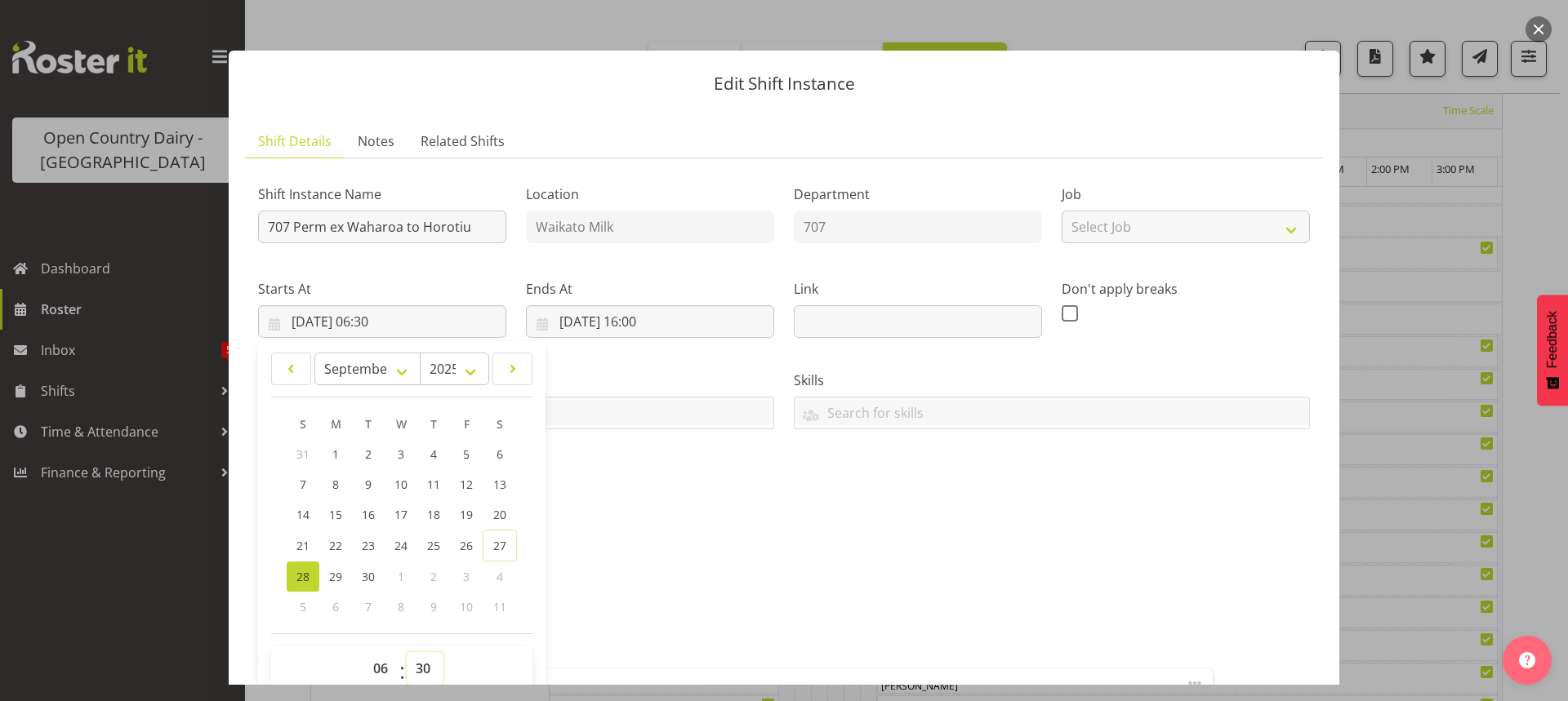
click at [425, 666] on select "00 01 02 03 04 05 06 07 08 09 10 11 12 13 14 15 16 17 18 19 20 21 22 23 24 25 2…" at bounding box center [425, 668] width 37 height 32
select select "0"
click at [407, 652] on select "00 01 02 03 04 05 06 07 08 09 10 11 12 13 14 15 16 17 18 19 20 21 22 23 24 25 2…" at bounding box center [425, 668] width 37 height 32
type input "[DATE] 06:00"
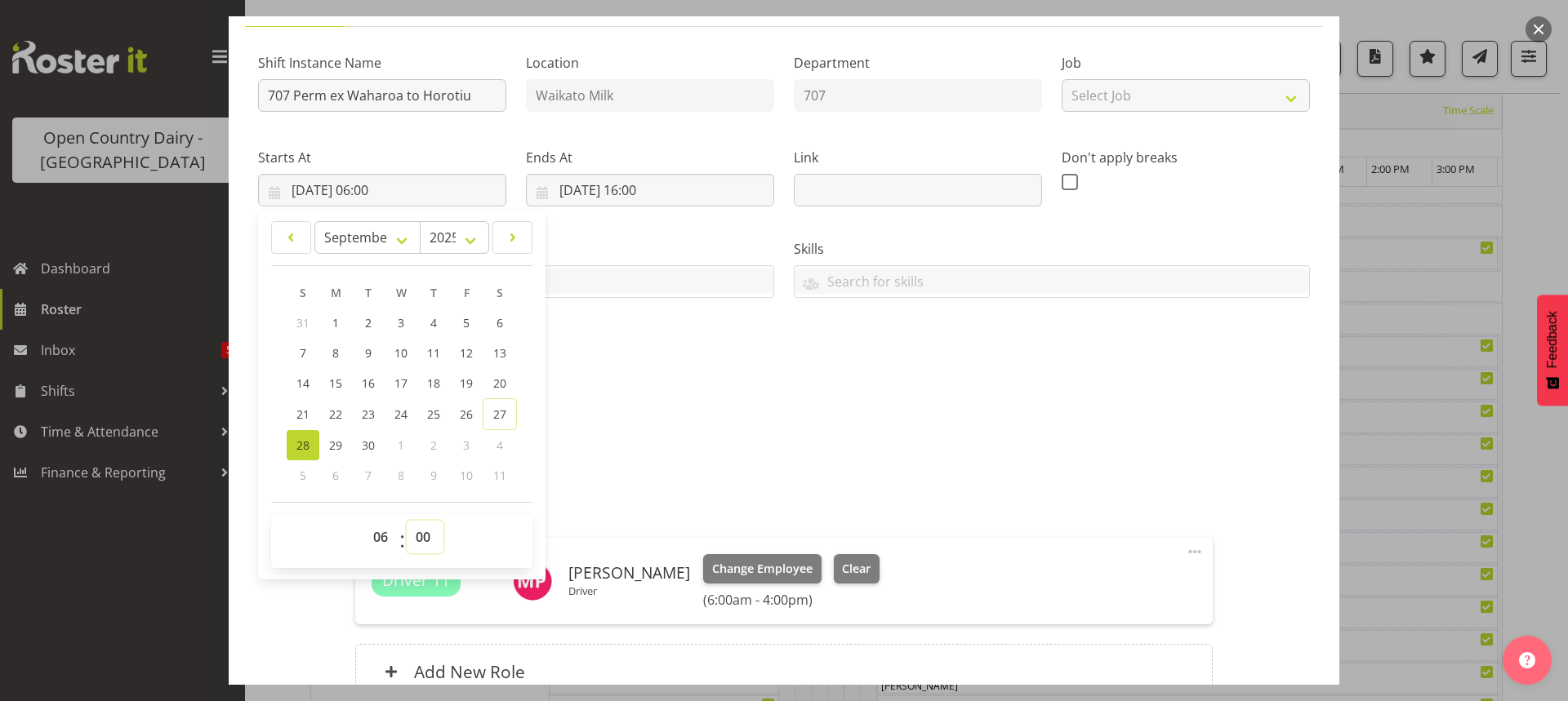
scroll to position [298, 0]
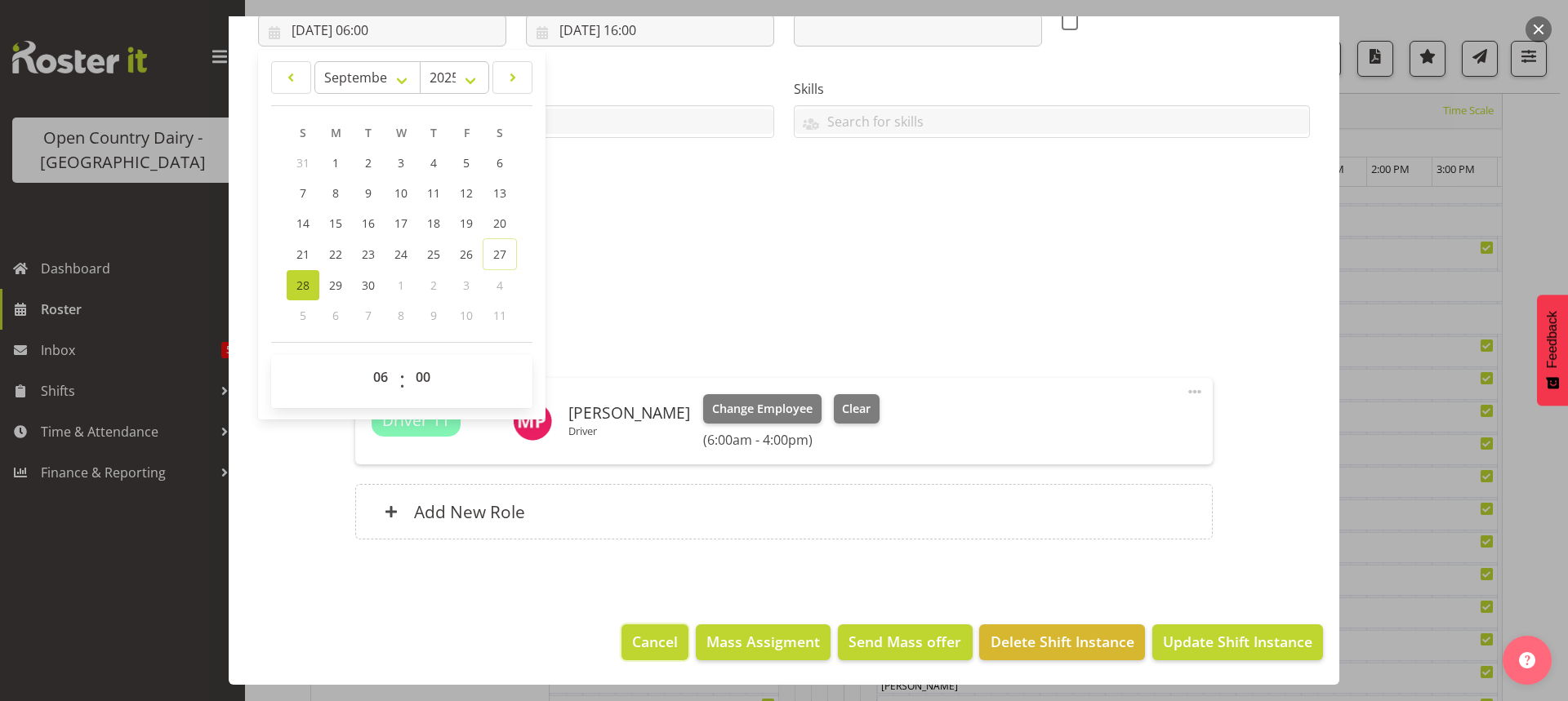
click at [637, 634] on span "Cancel" at bounding box center [654, 642] width 45 height 21
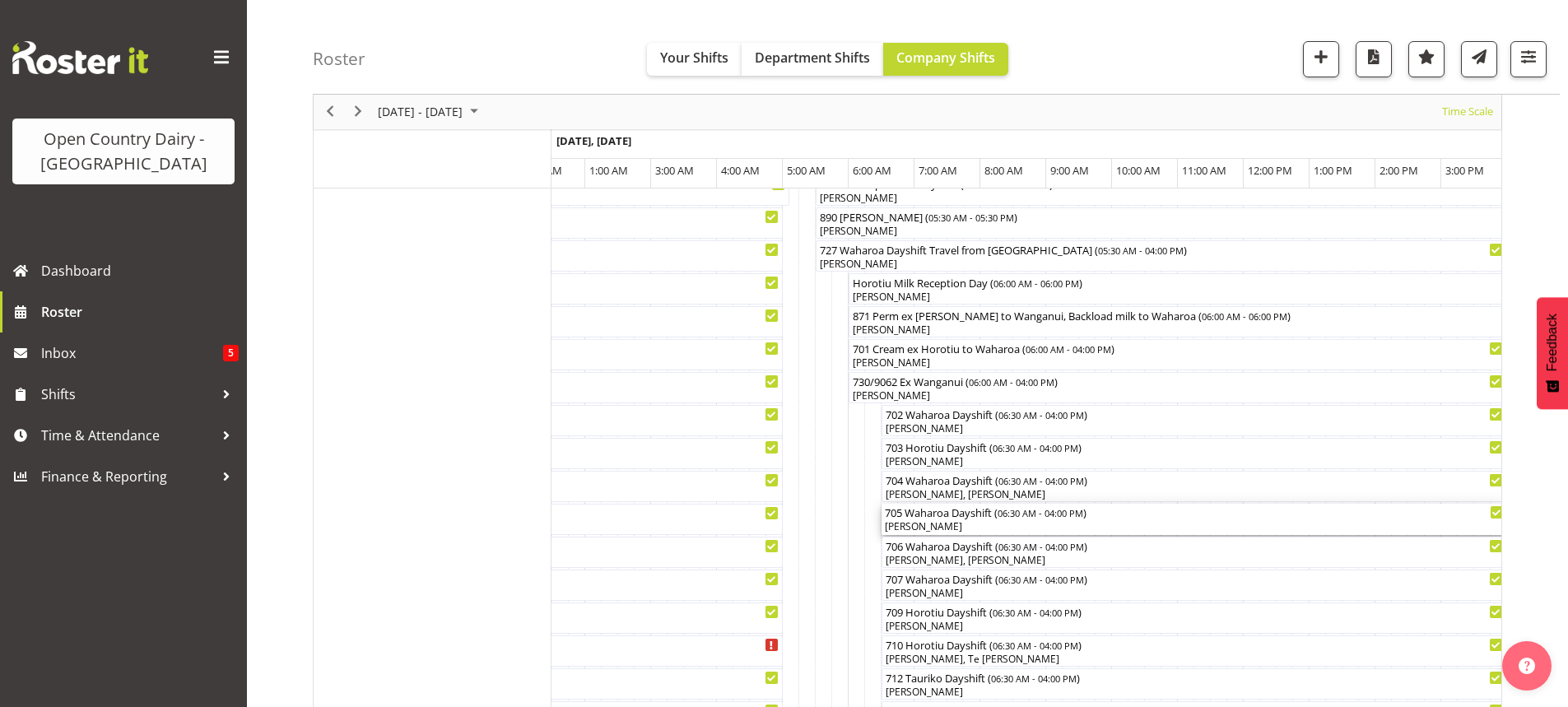
click at [957, 523] on div "[PERSON_NAME]" at bounding box center [1194, 527] width 619 height 15
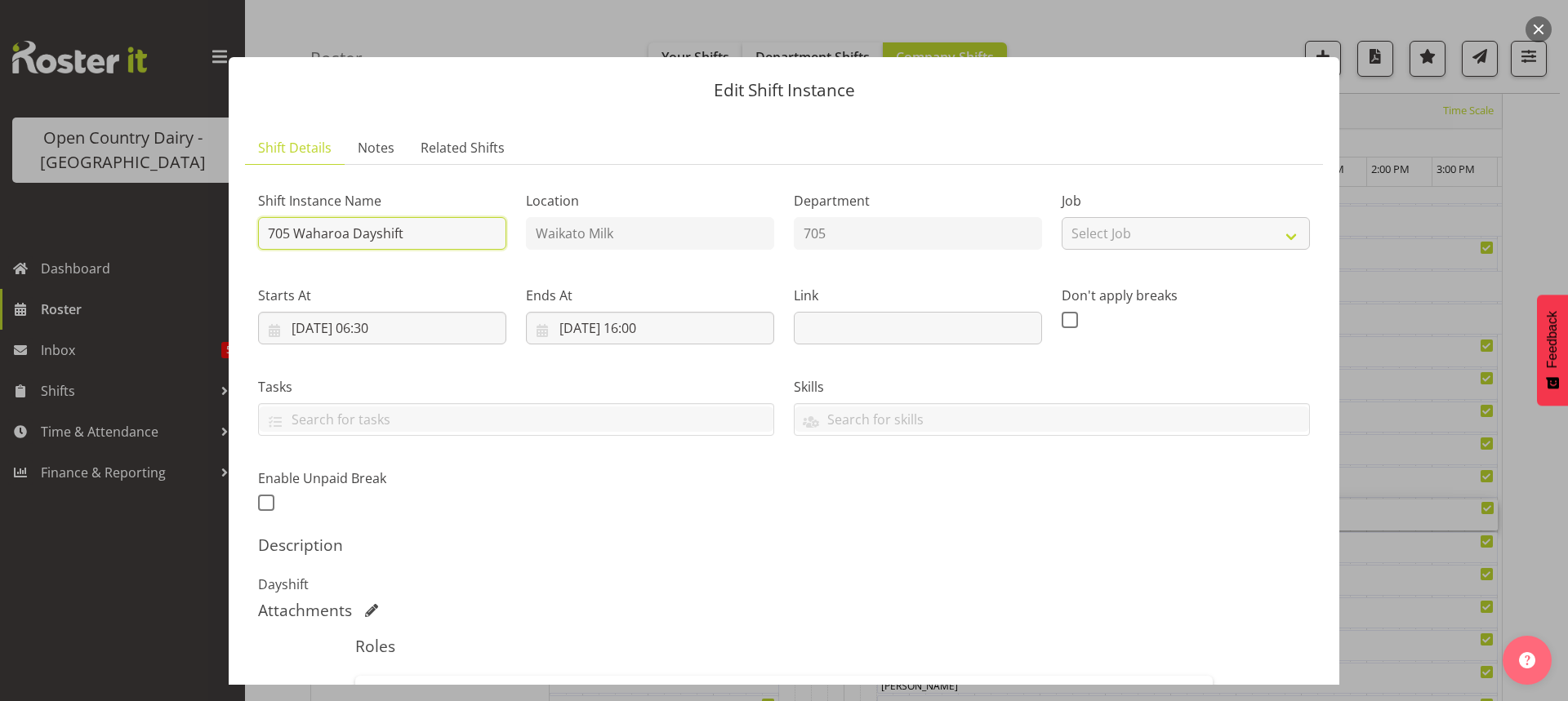
click at [424, 227] on input "705 Waharoa Dayshift" at bounding box center [383, 233] width 248 height 32
type input "705 Perm ex Waharoa to Horotiu"
click at [383, 328] on input "[DATE] 06:30" at bounding box center [383, 328] width 248 height 32
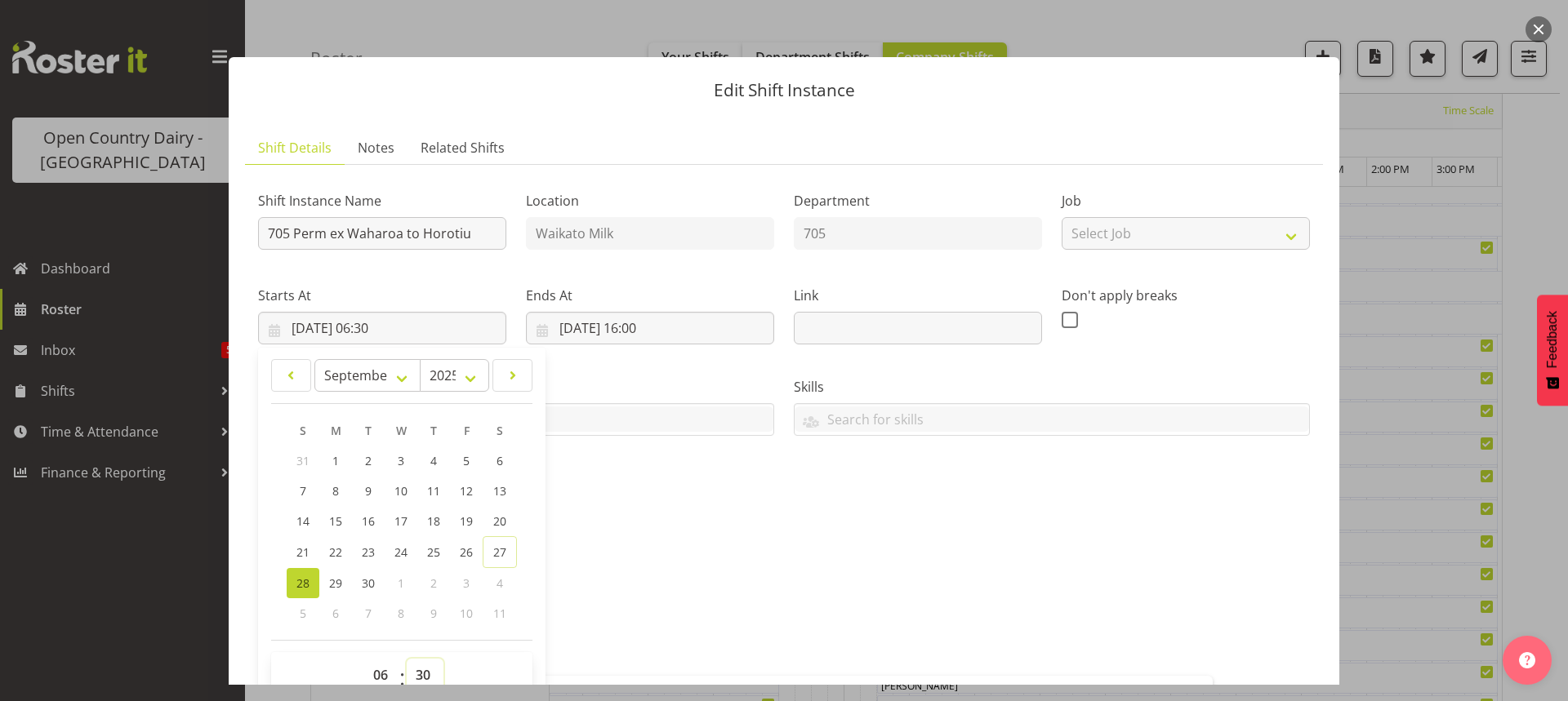
click at [428, 669] on select "00 01 02 03 04 05 06 07 08 09 10 11 12 13 14 15 16 17 18 19 20 21 22 23 24 25 2…" at bounding box center [425, 675] width 37 height 32
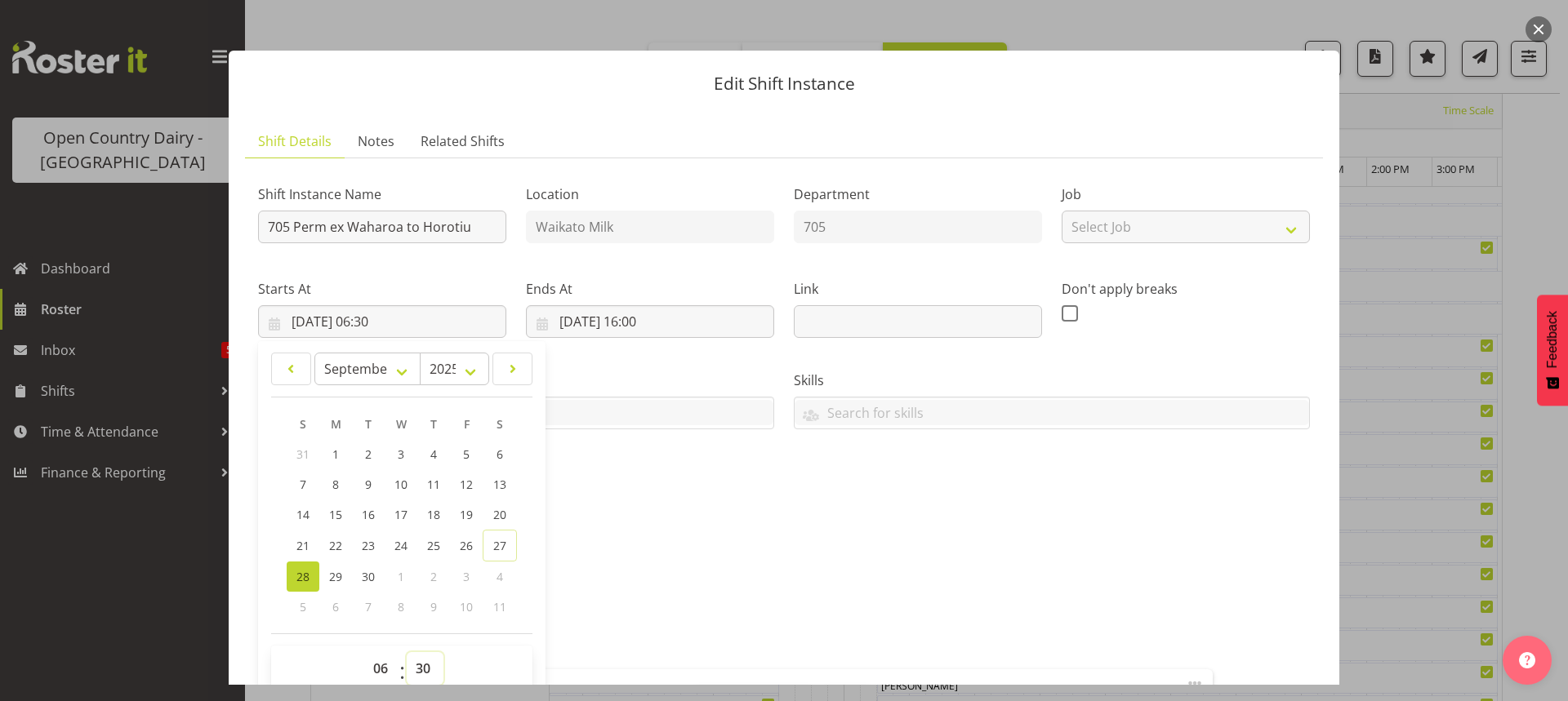
select select "0"
click at [407, 652] on select "00 01 02 03 04 05 06 07 08 09 10 11 12 13 14 15 16 17 18 19 20 21 22 23 24 25 2…" at bounding box center [425, 668] width 37 height 32
type input "[DATE] 06:00"
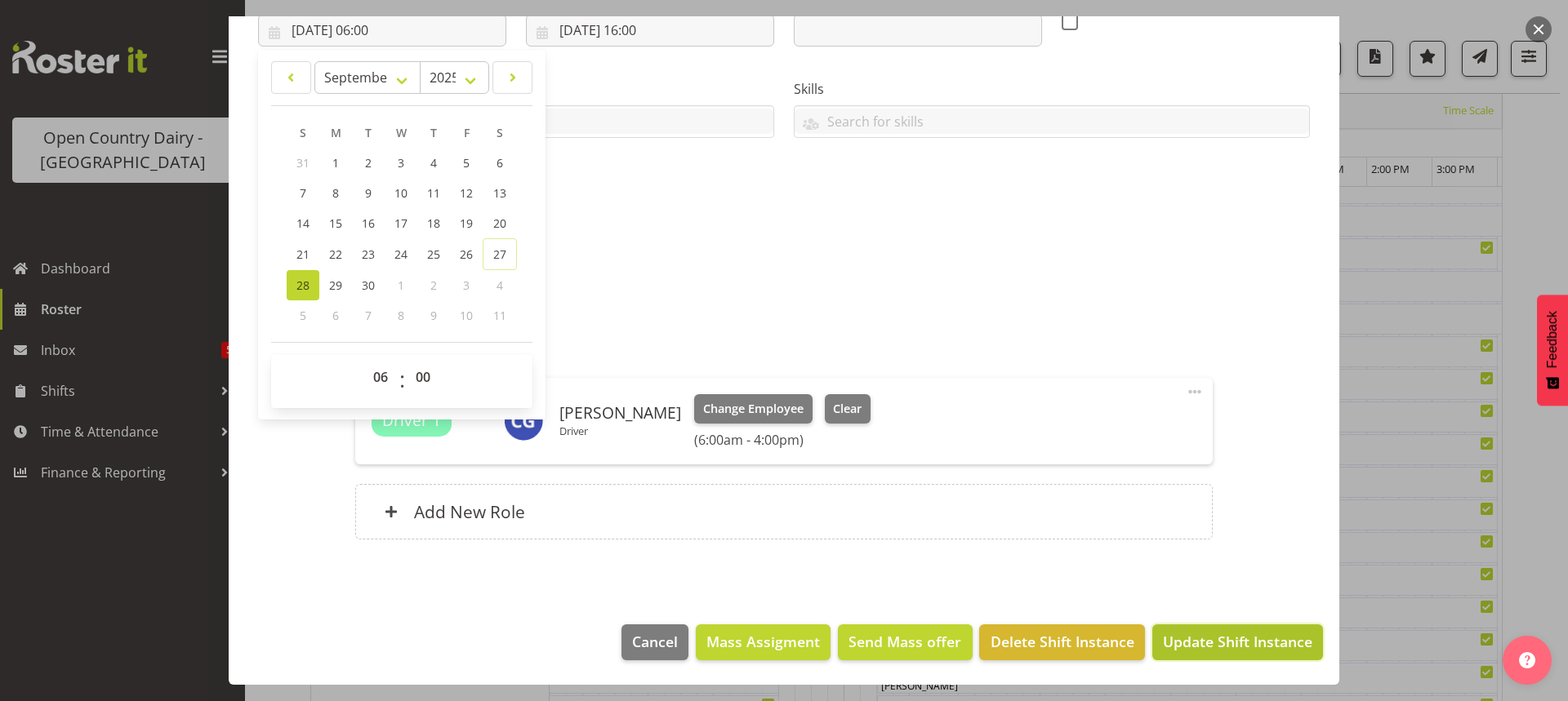
click at [1203, 642] on span "Update Shift Instance" at bounding box center [1237, 642] width 149 height 21
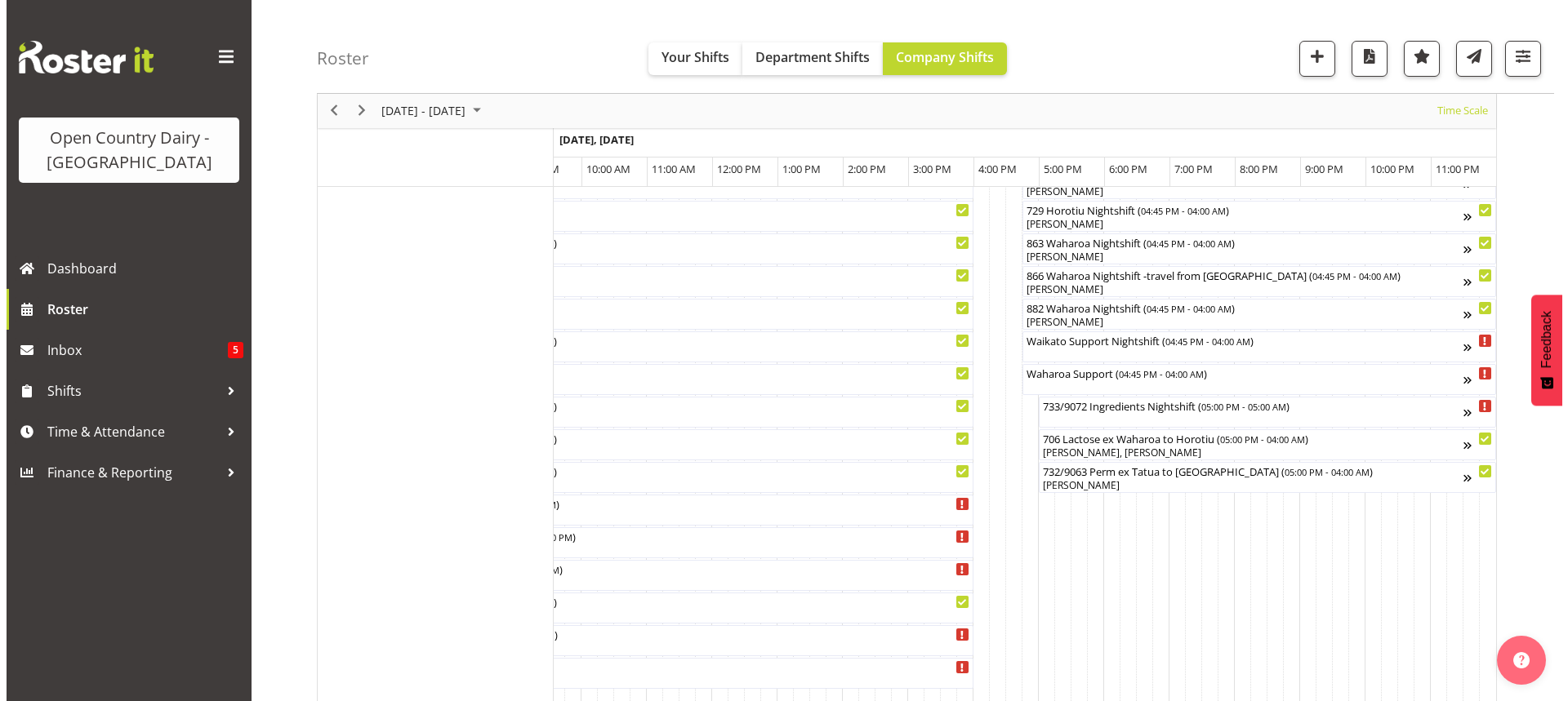
scroll to position [1133, 0]
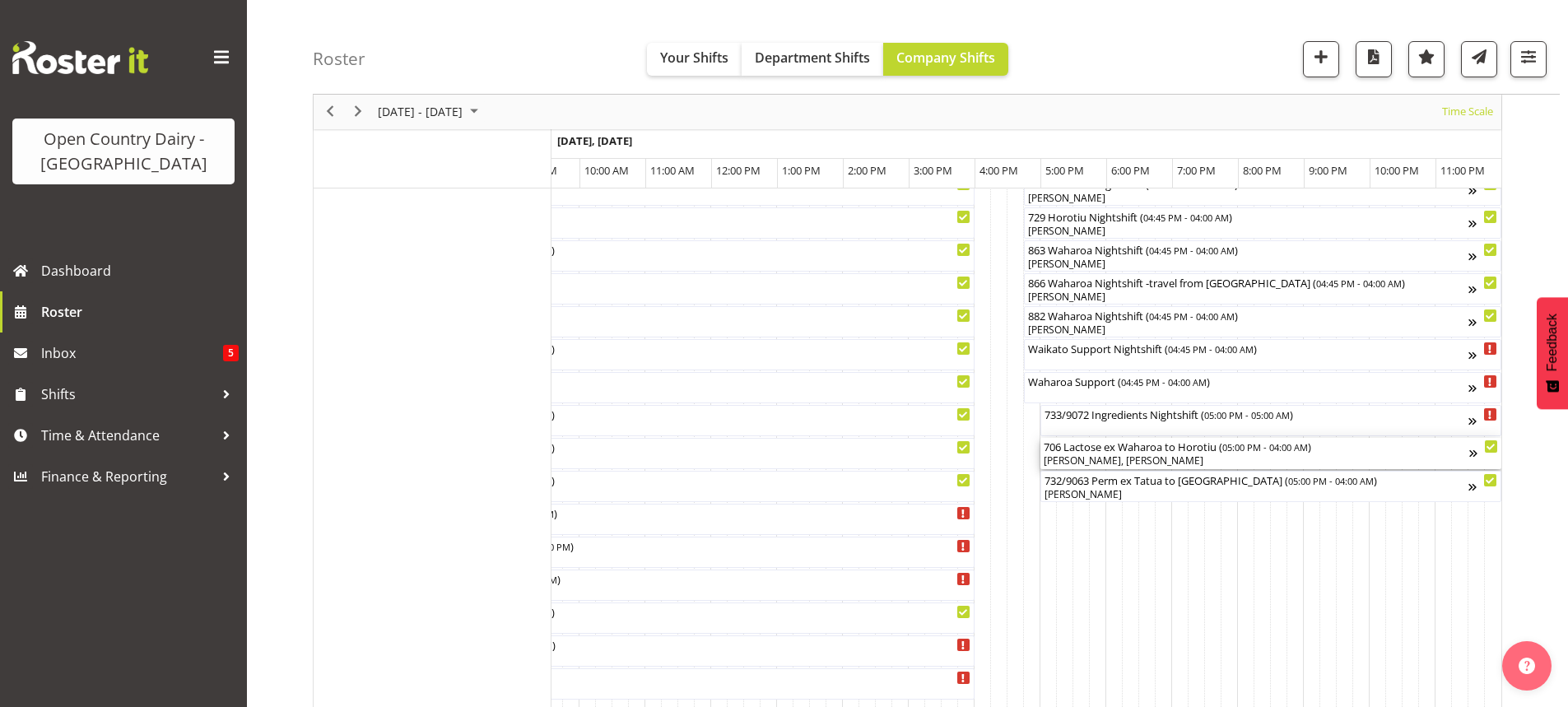
click at [1097, 453] on div "706 Lactose ex Waharoa to Horotiu ( 05:00 PM - 04:00 AM )" at bounding box center [1256, 446] width 426 height 17
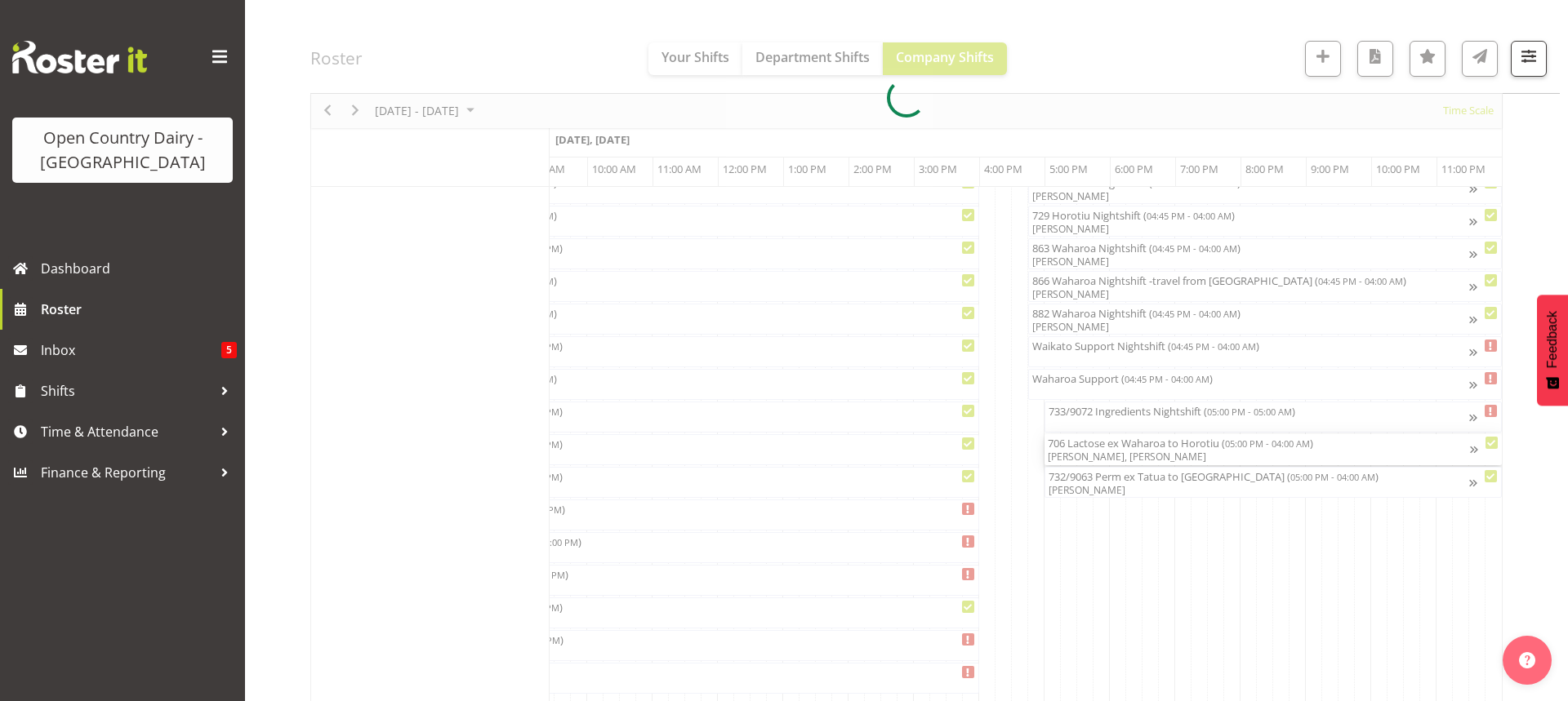
scroll to position [0, 10024]
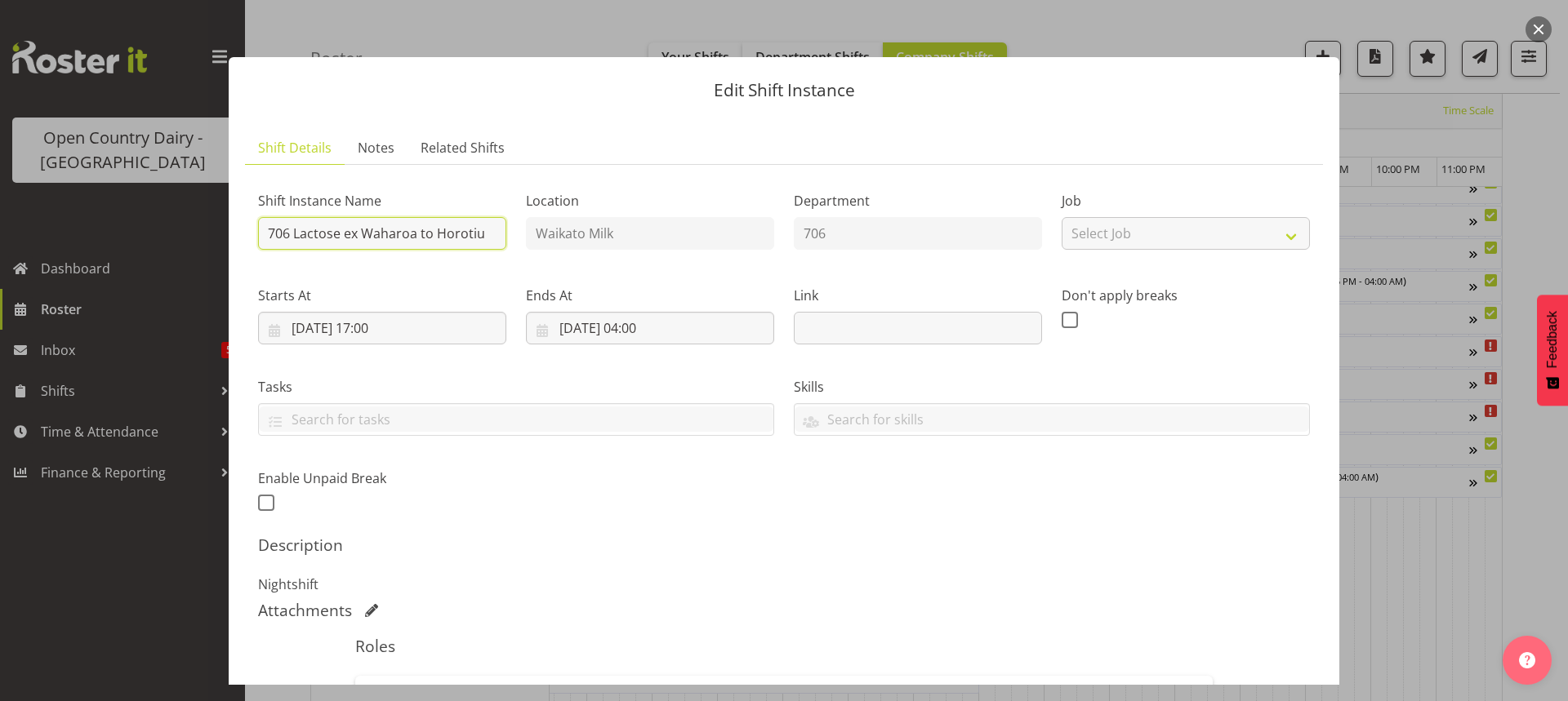
drag, startPoint x: 484, startPoint y: 232, endPoint x: 503, endPoint y: 232, distance: 19.0
click at [484, 232] on input "706 Lactose ex Waharoa to Horotiu" at bounding box center [383, 233] width 248 height 32
type input "706 Waharoa Nightshift"
click at [383, 328] on input "[DATE] 17:00" at bounding box center [383, 328] width 248 height 32
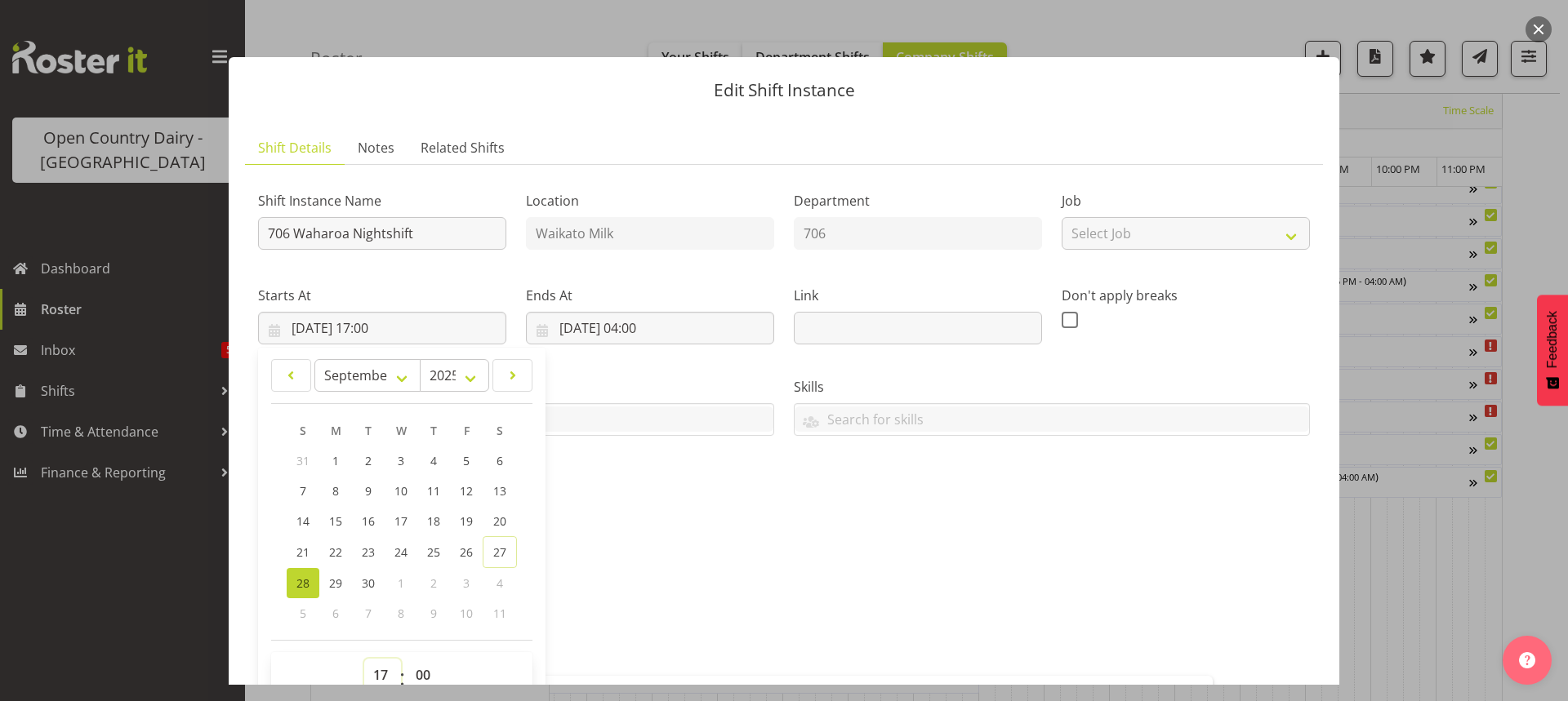
scroll to position [6, 0]
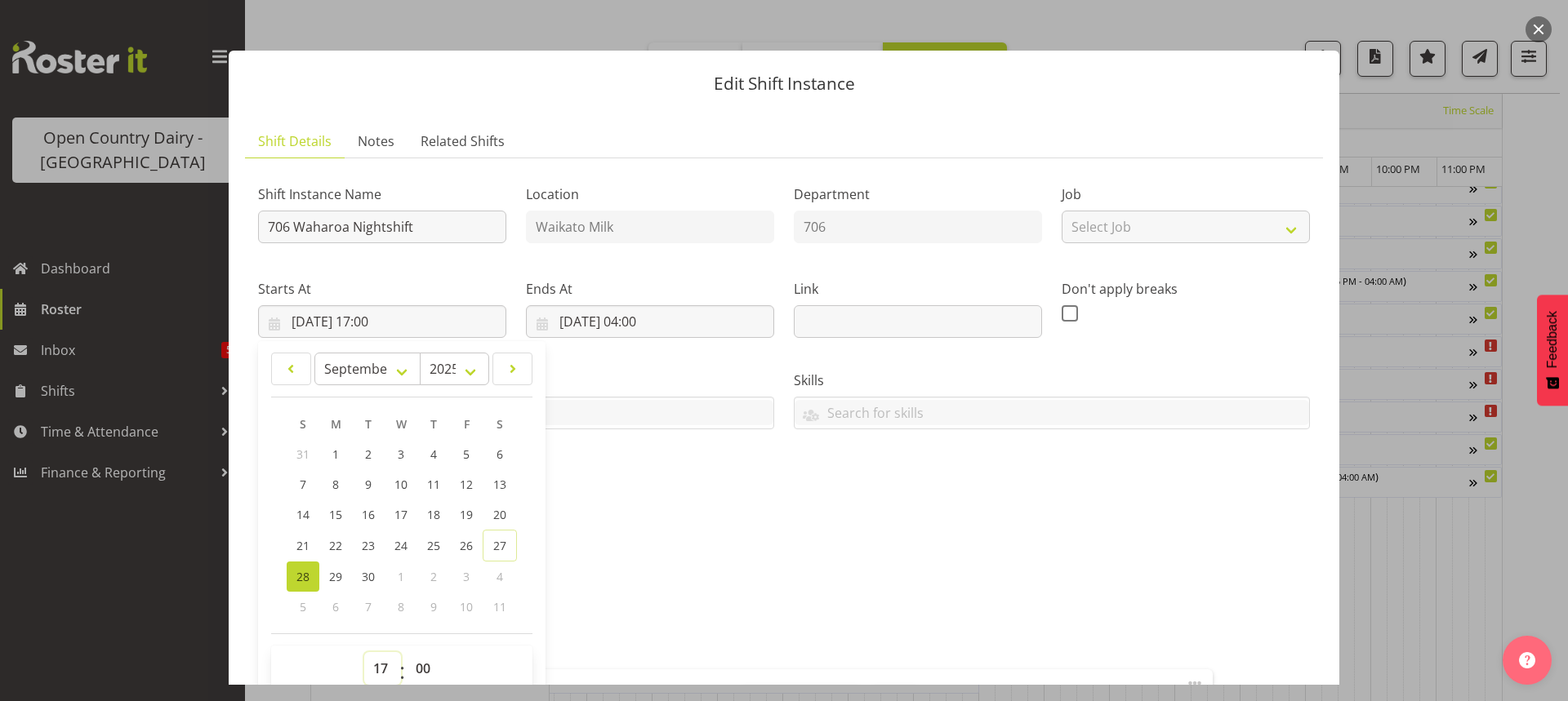
click at [384, 670] on select "00 01 02 03 04 05 06 07 08 09 10 11 12 13 14 15 16 17 18 19 20 21 22 23" at bounding box center [383, 668] width 37 height 32
select select "16"
click at [364, 652] on select "00 01 02 03 04 05 06 07 08 09 10 11 12 13 14 15 16 17 18 19 20 21 22 23" at bounding box center [383, 668] width 37 height 32
type input "[DATE] 16:00"
click at [422, 662] on select "00 01 02 03 04 05 06 07 08 09 10 11 12 13 14 15 16 17 18 19 20 21 22 23 24 25 2…" at bounding box center [425, 668] width 37 height 32
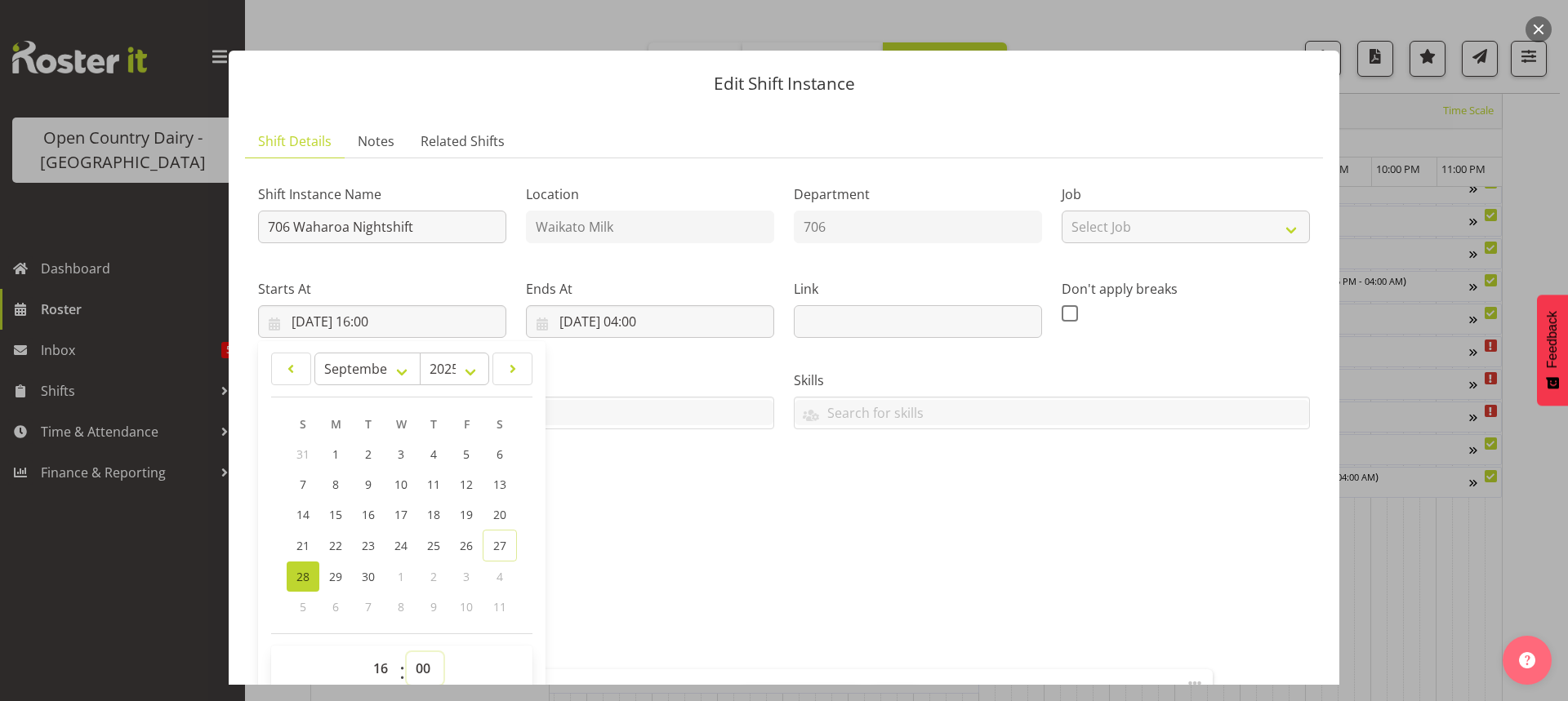
select select "45"
click at [407, 652] on select "00 01 02 03 04 05 06 07 08 09 10 11 12 13 14 15 16 17 18 19 20 21 22 23 24 25 2…" at bounding box center [425, 668] width 37 height 32
type input "[DATE] 16:45"
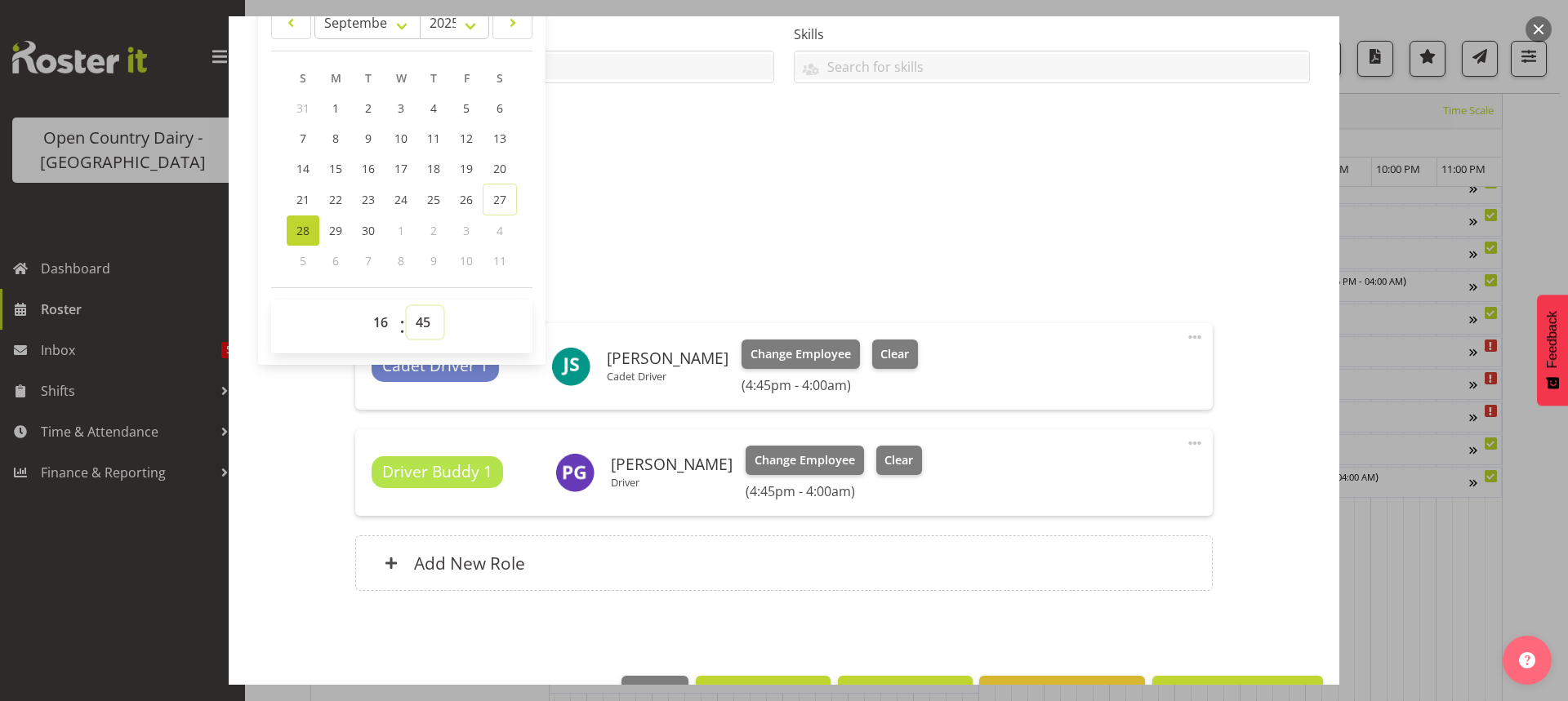
scroll to position [404, 0]
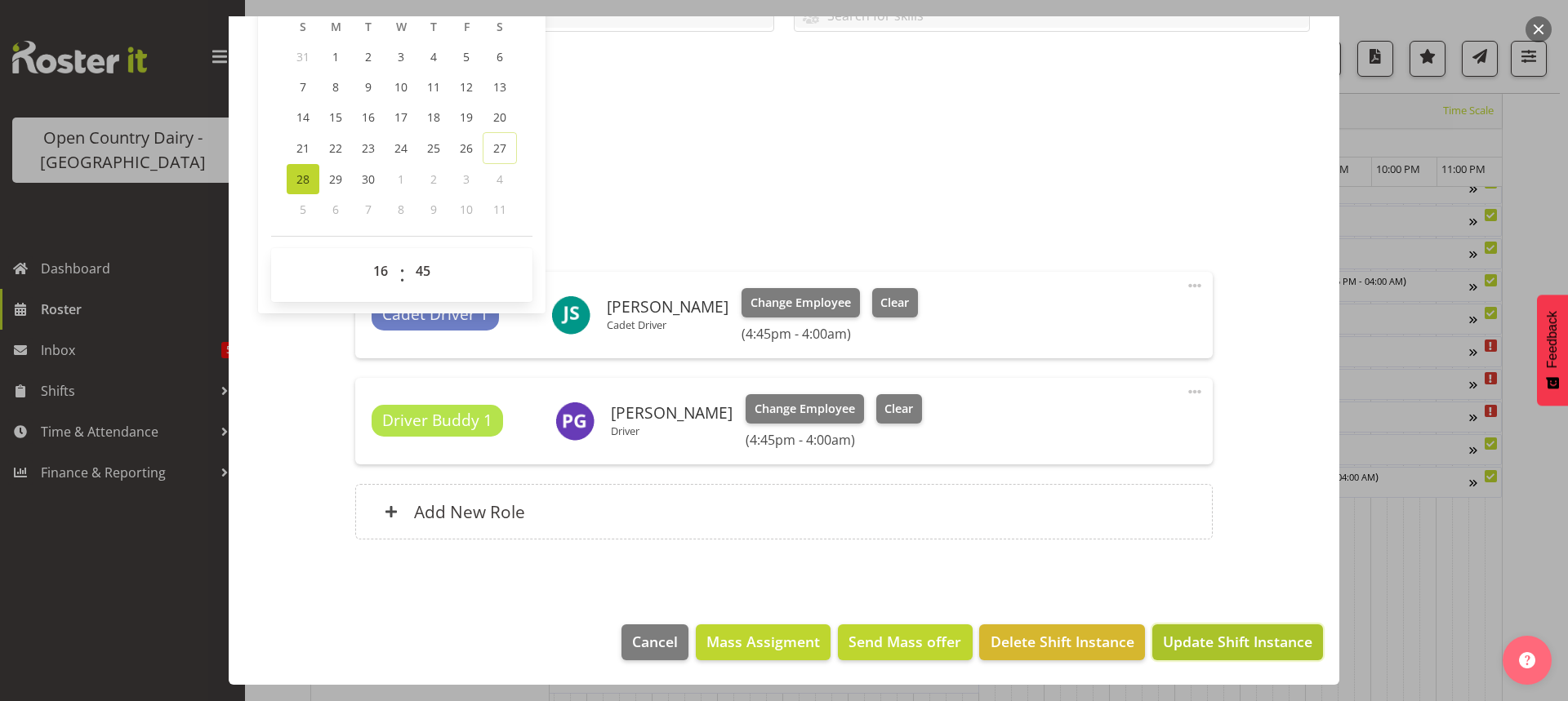
click at [1199, 641] on span "Update Shift Instance" at bounding box center [1237, 642] width 149 height 21
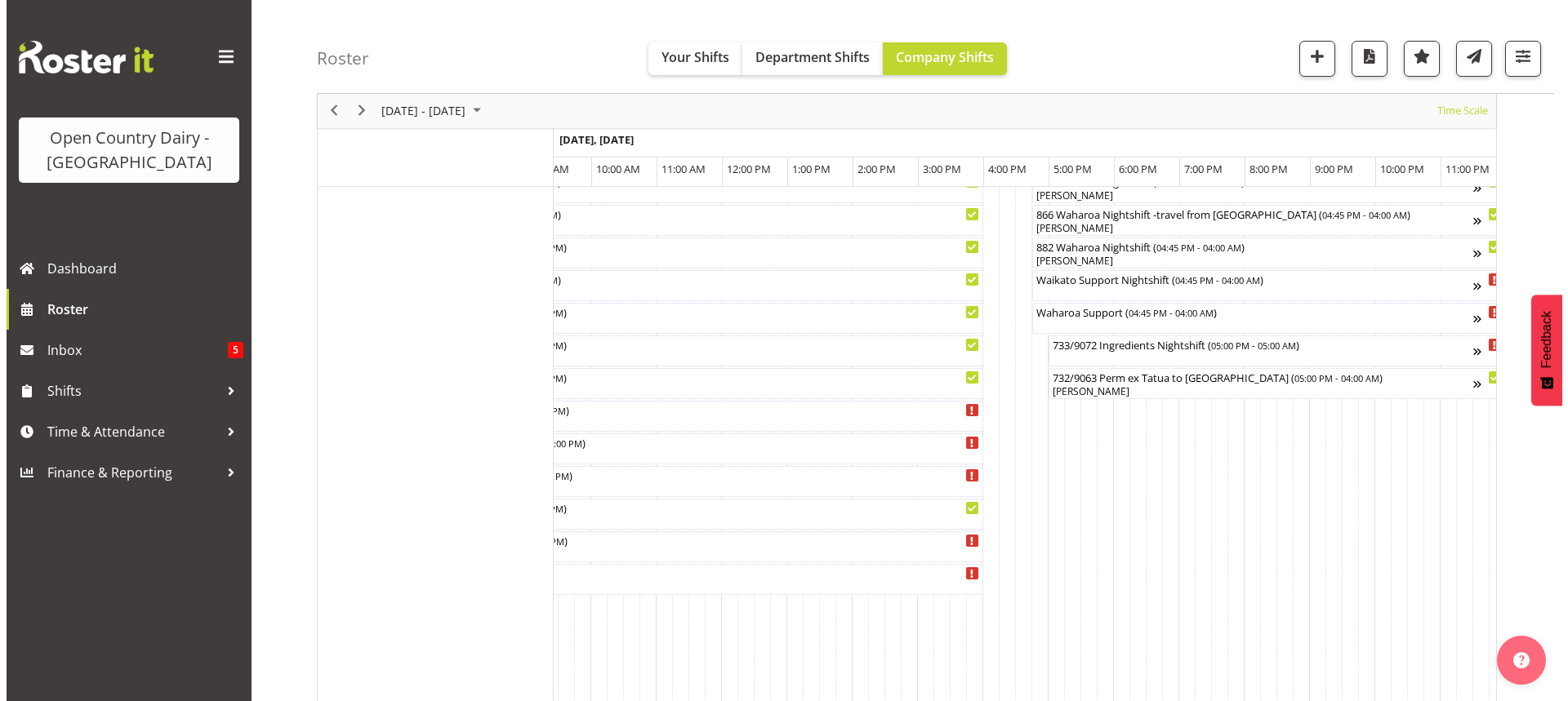
scroll to position [1225, 0]
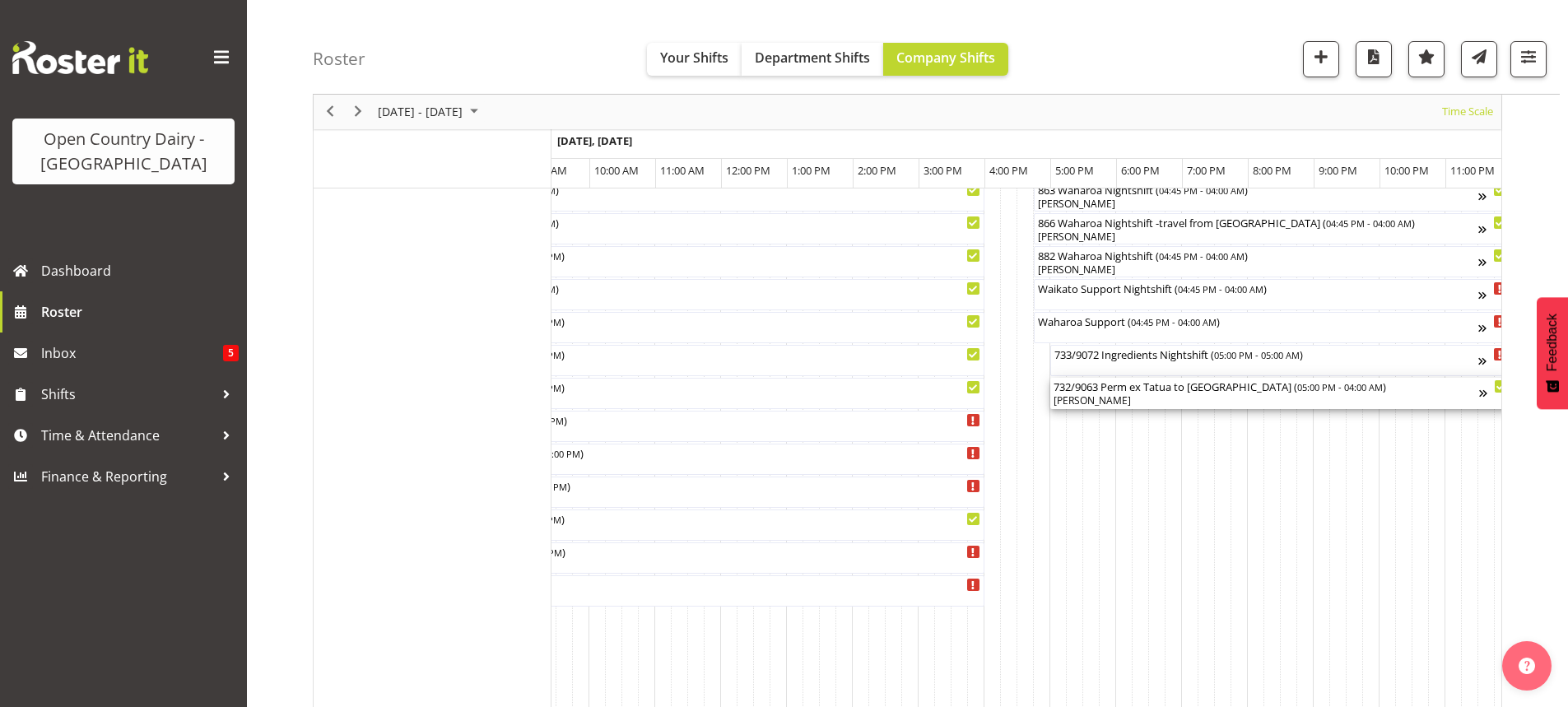
click at [1087, 394] on div "[PERSON_NAME]" at bounding box center [1267, 401] width 426 height 15
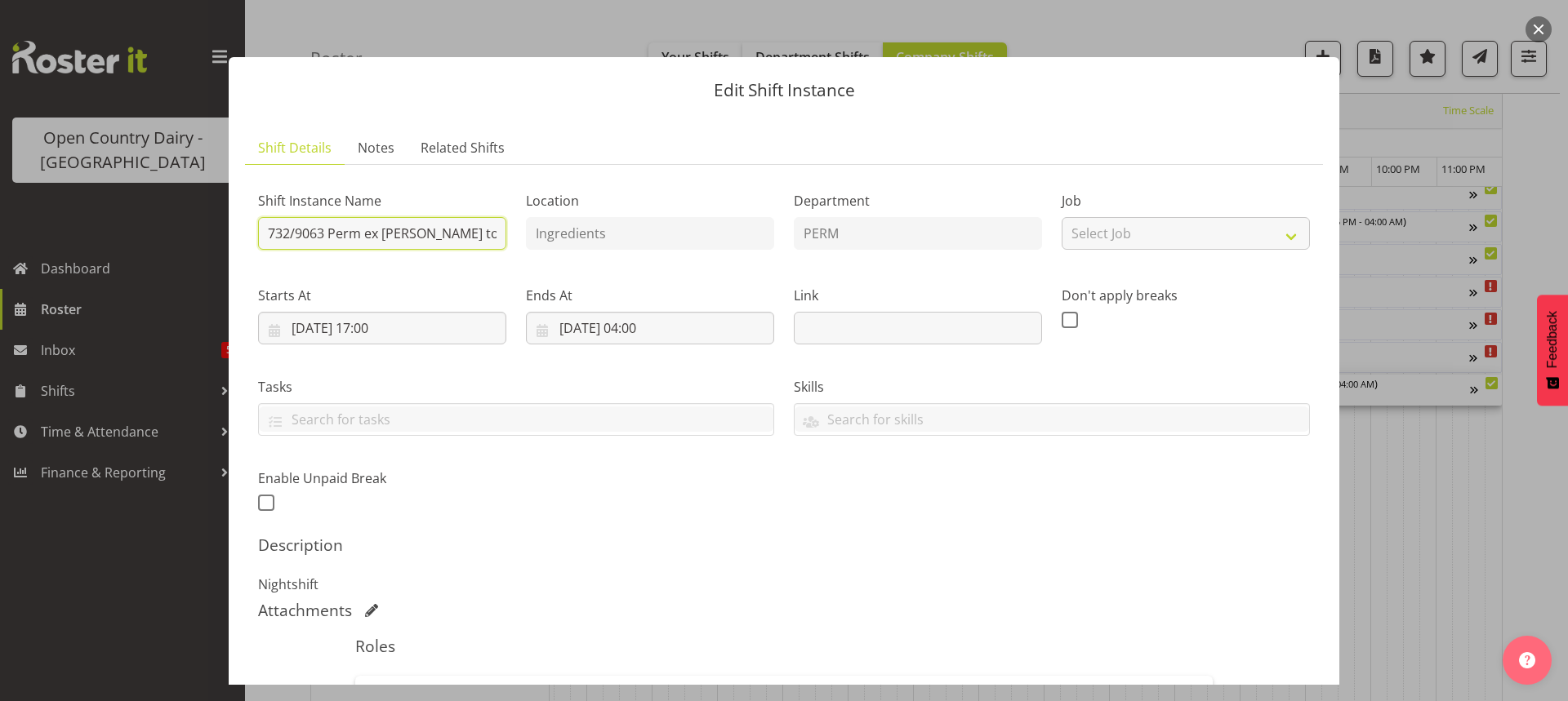
drag, startPoint x: 323, startPoint y: 231, endPoint x: 331, endPoint y: 224, distance: 10.6
click at [323, 231] on input "732/9063 Perm ex [PERSON_NAME] to [GEOGRAPHIC_DATA]" at bounding box center [383, 233] width 248 height 32
click at [494, 231] on input "730/9062 Perm ex [PERSON_NAME] to [GEOGRAPHIC_DATA]" at bounding box center [383, 233] width 248 height 32
click at [492, 234] on input "730/9062 Perm ex [PERSON_NAME] to [GEOGRAPHIC_DATA]" at bounding box center [383, 233] width 248 height 32
click at [483, 232] on input "730/9062 Perm ex [PERSON_NAME] to Wangai" at bounding box center [383, 233] width 248 height 32
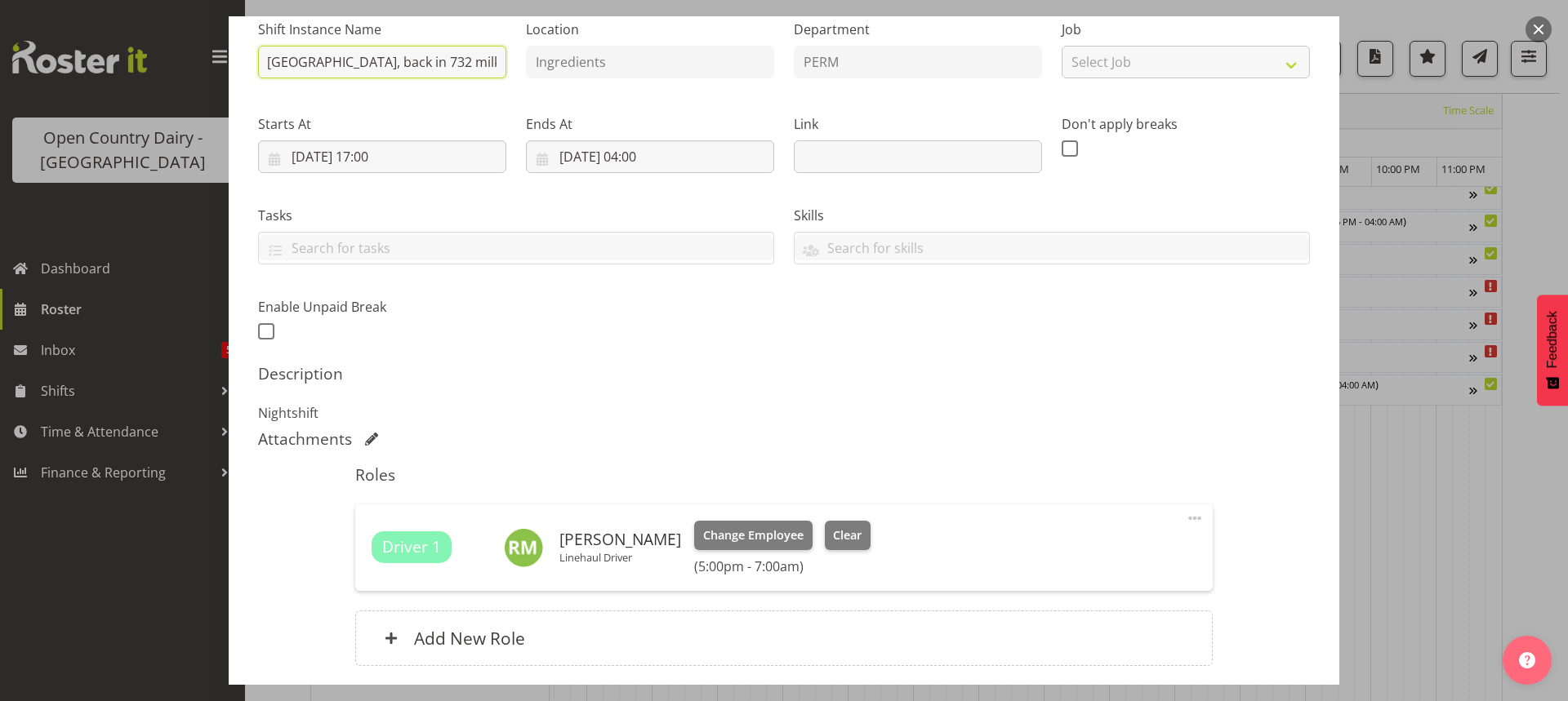
scroll to position [298, 0]
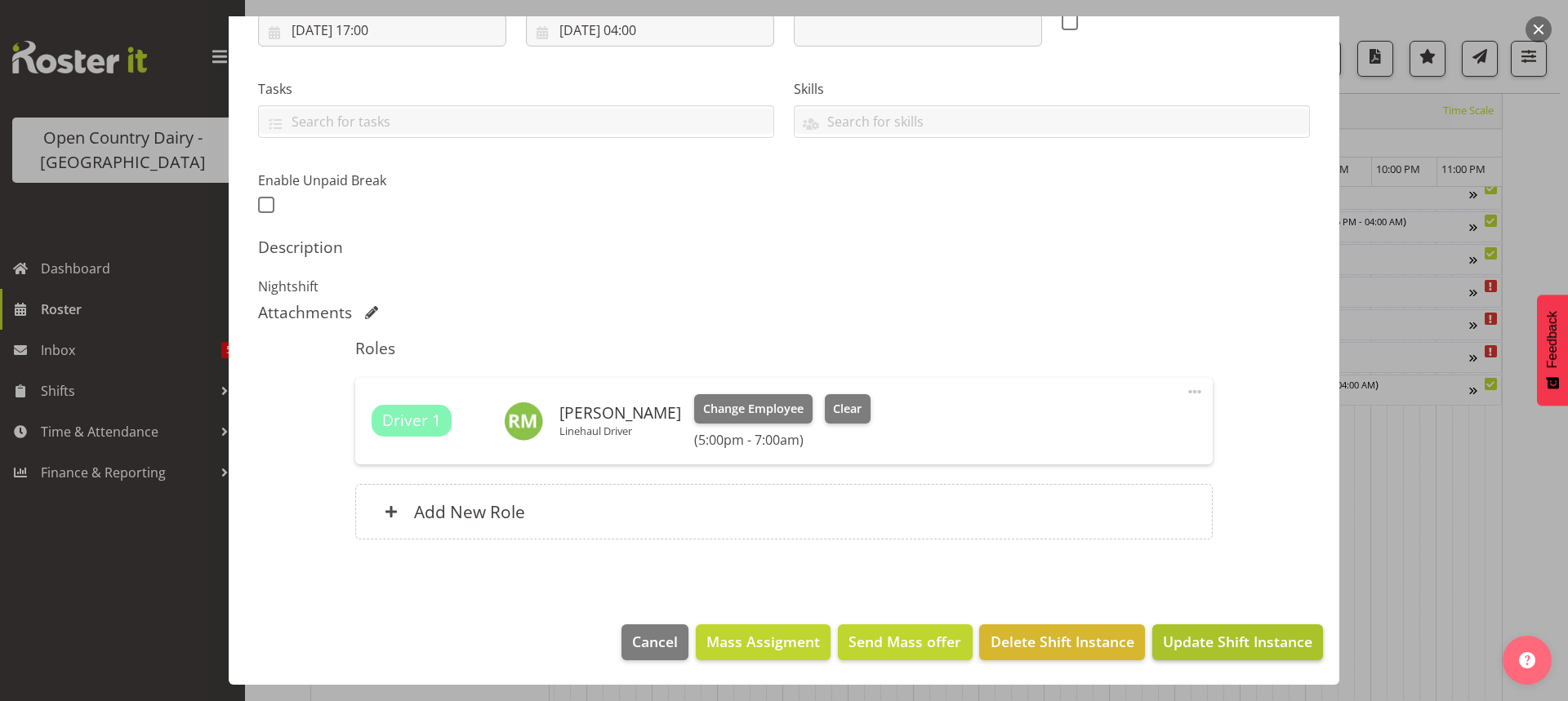
type input "730/9062 Perm ex Tatua to [GEOGRAPHIC_DATA], back in 732 milk to [GEOGRAPHIC_DA…"
click at [1191, 639] on span "Update Shift Instance" at bounding box center [1237, 642] width 149 height 21
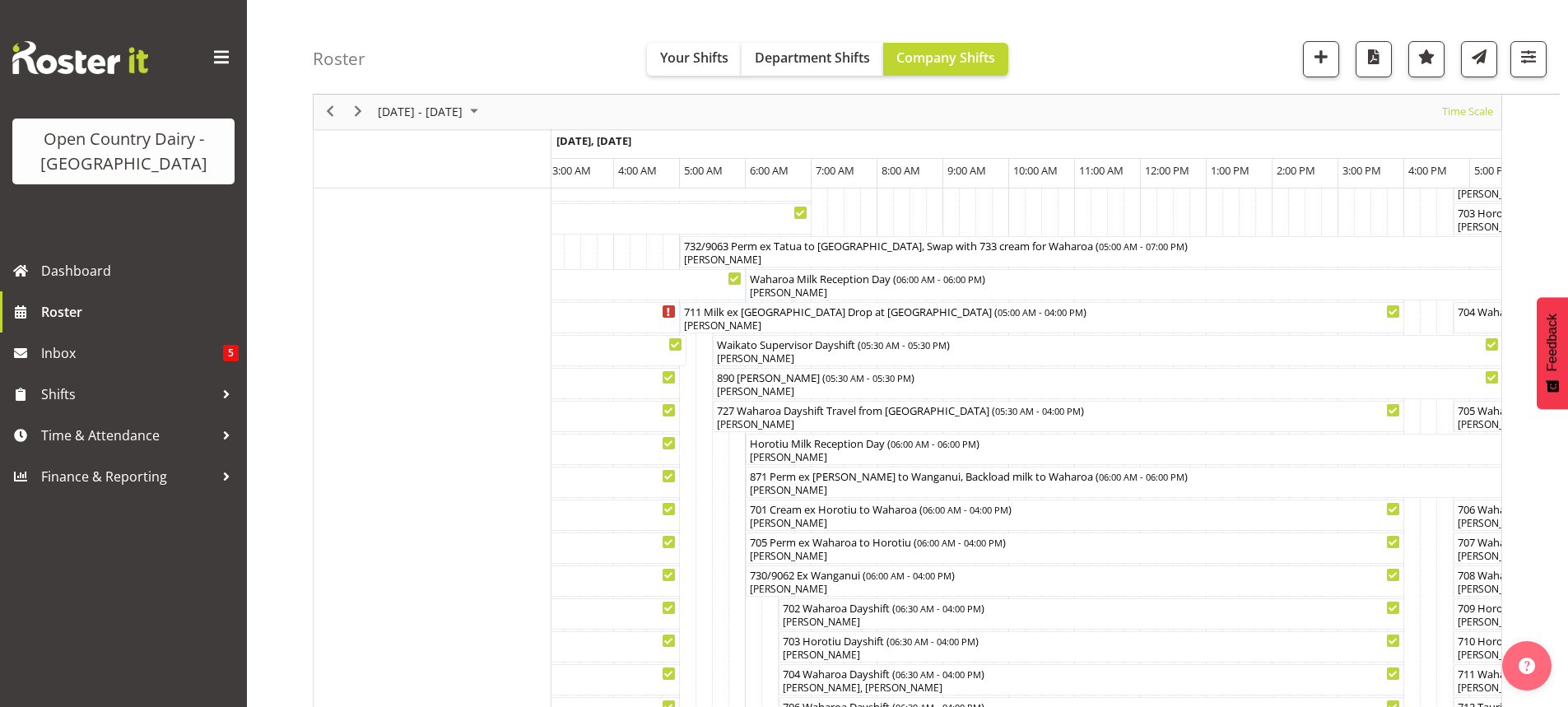
scroll to position [164, 0]
